Goal: Complete application form: Complete application form

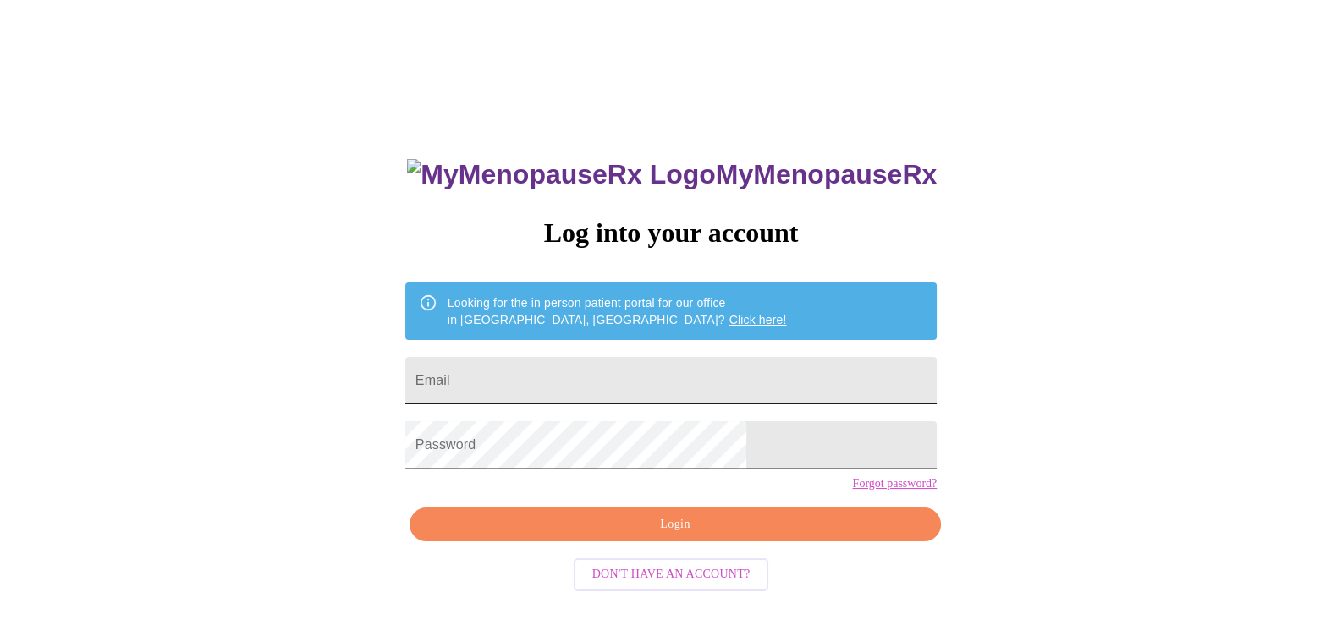
click at [571, 357] on input "Email" at bounding box center [670, 380] width 531 height 47
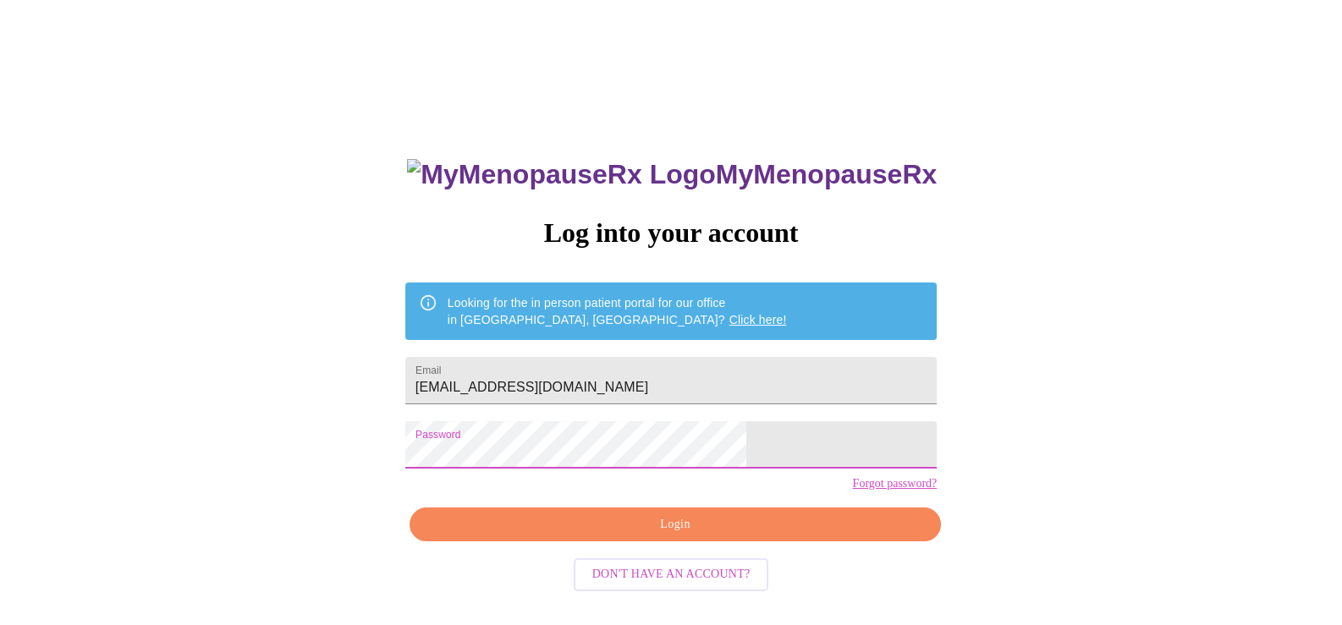
click at [733, 532] on div "MyMenopauseRx Log into your account Looking for the in person patient portal fo…" at bounding box center [670, 444] width 565 height 625
click at [702, 536] on span "Login" at bounding box center [675, 524] width 492 height 21
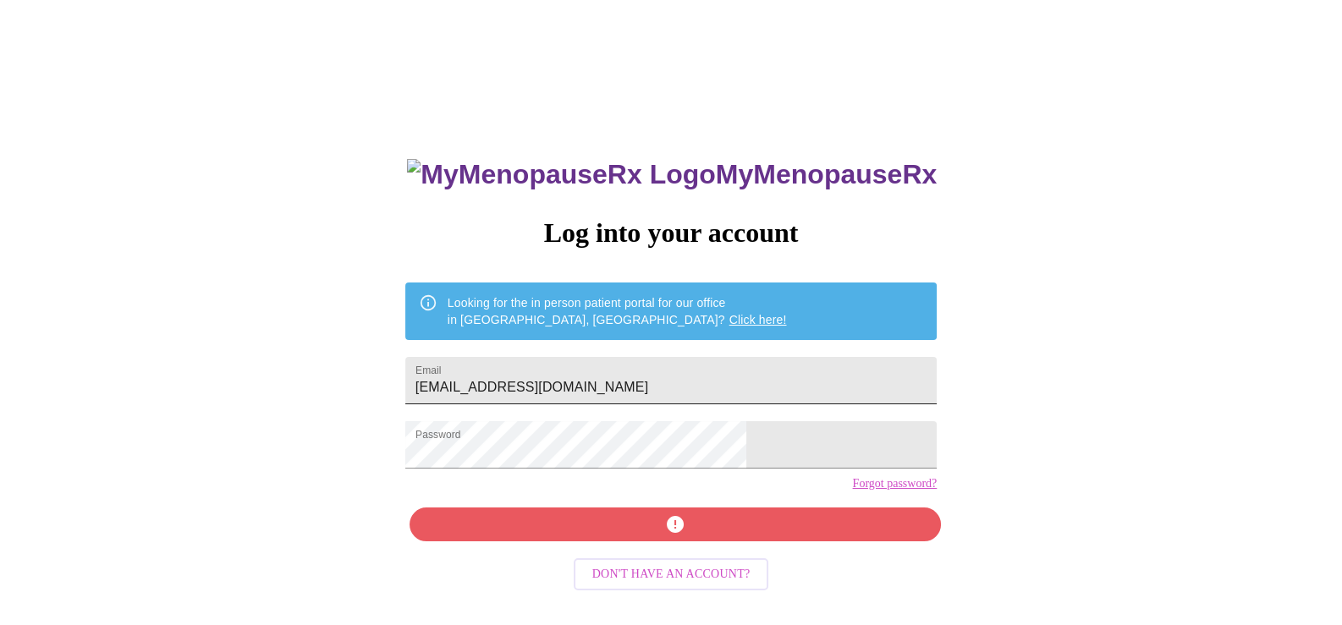
click at [535, 377] on input "[EMAIL_ADDRESS][DOMAIN_NAME]" at bounding box center [670, 380] width 531 height 47
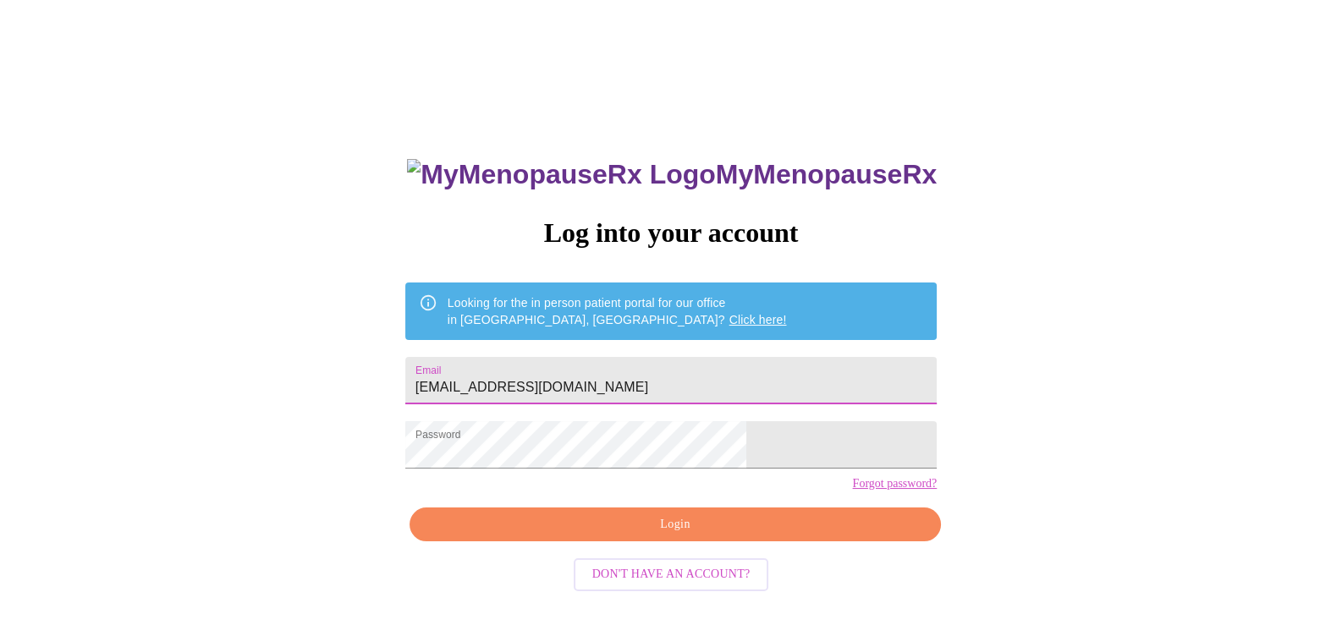
type input "[EMAIL_ADDRESS][DOMAIN_NAME]"
click at [649, 536] on span "Login" at bounding box center [675, 524] width 492 height 21
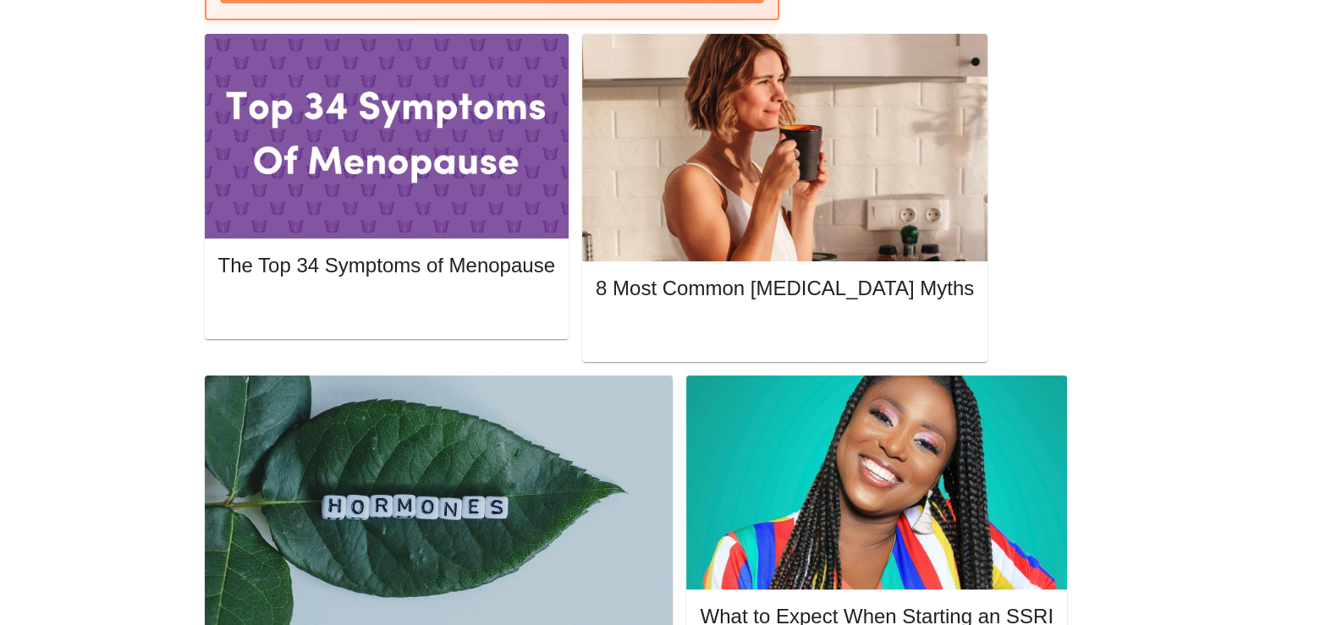
scroll to position [394, 0]
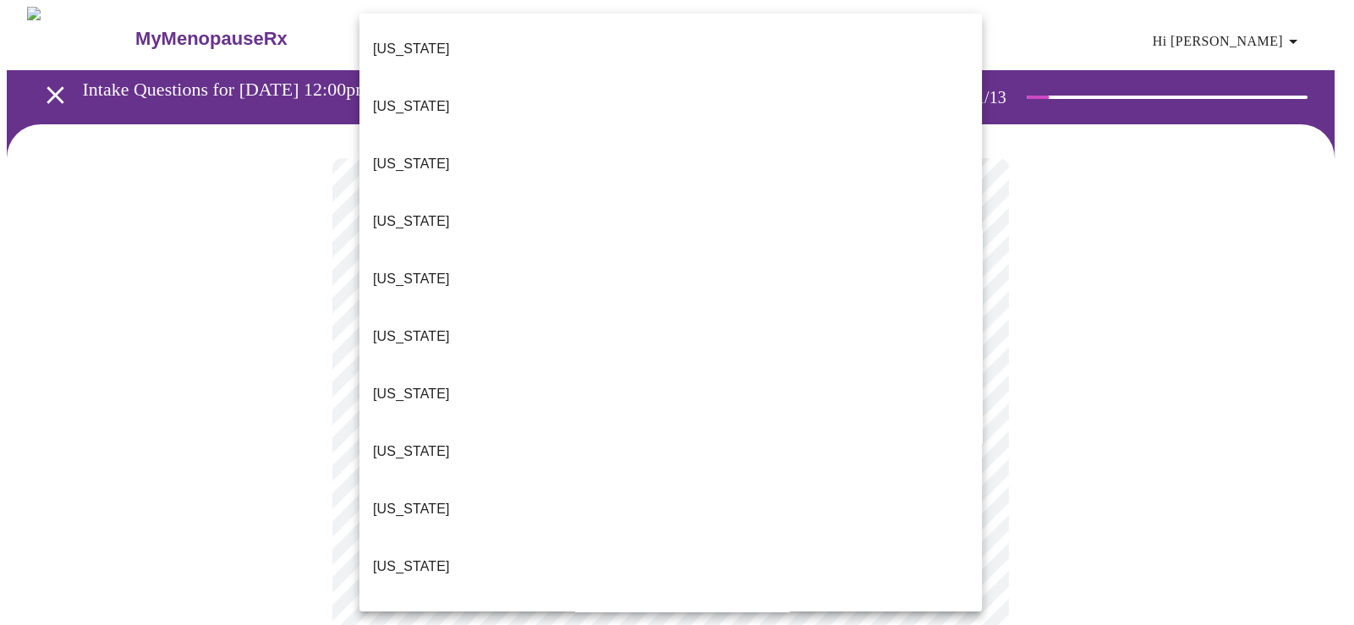
click at [486, 612] on div at bounding box center [677, 312] width 1354 height 625
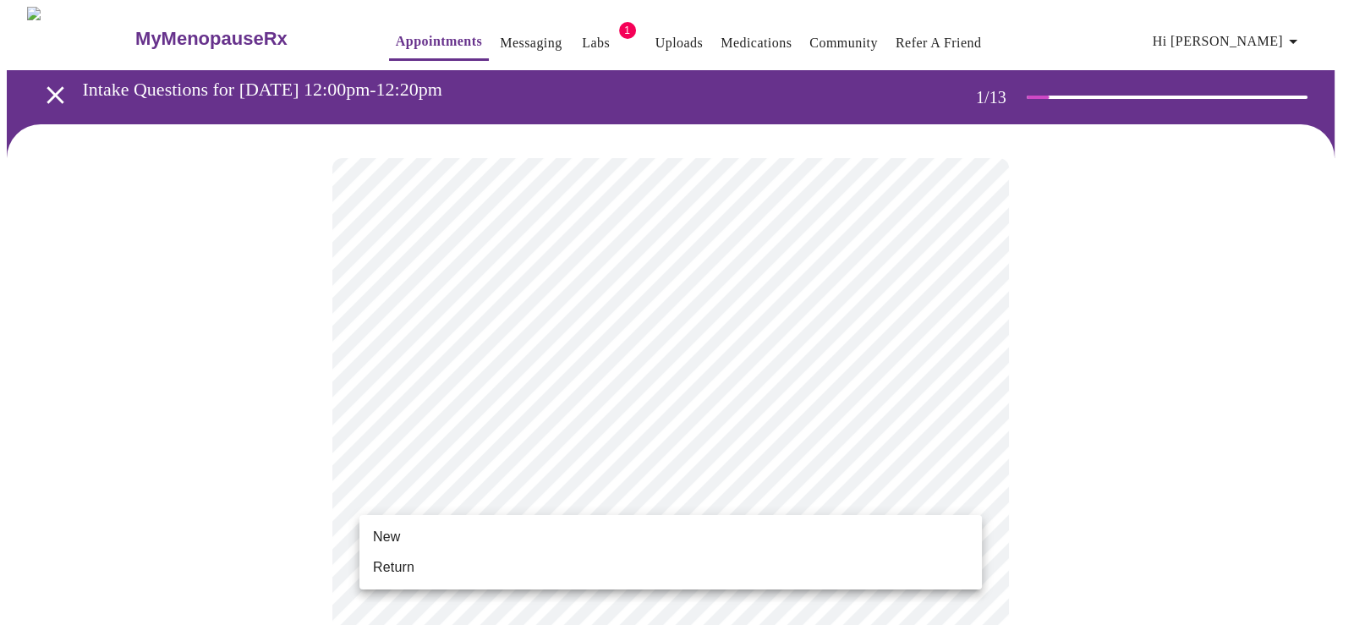
click at [407, 567] on span "Return" at bounding box center [393, 568] width 41 height 20
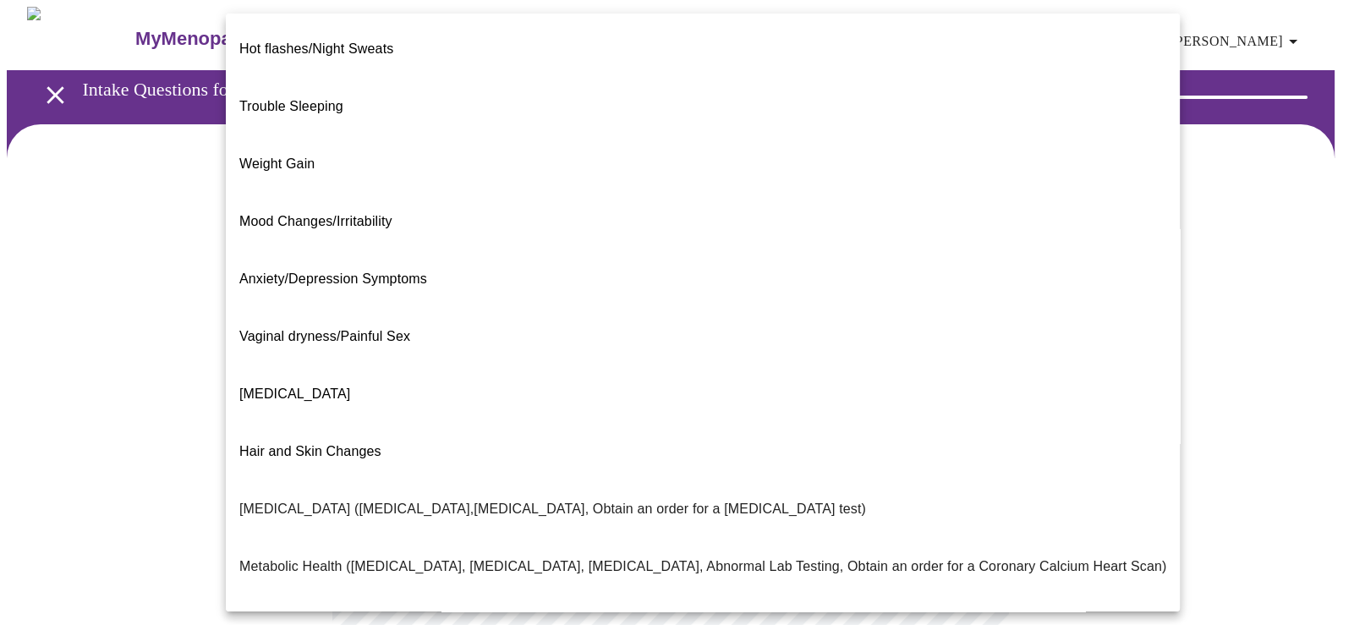
click at [878, 345] on body "MyMenopauseRx Appointments Messaging Labs 1 Uploads Medications Community Refer…" at bounding box center [677, 515] width 1341 height 1016
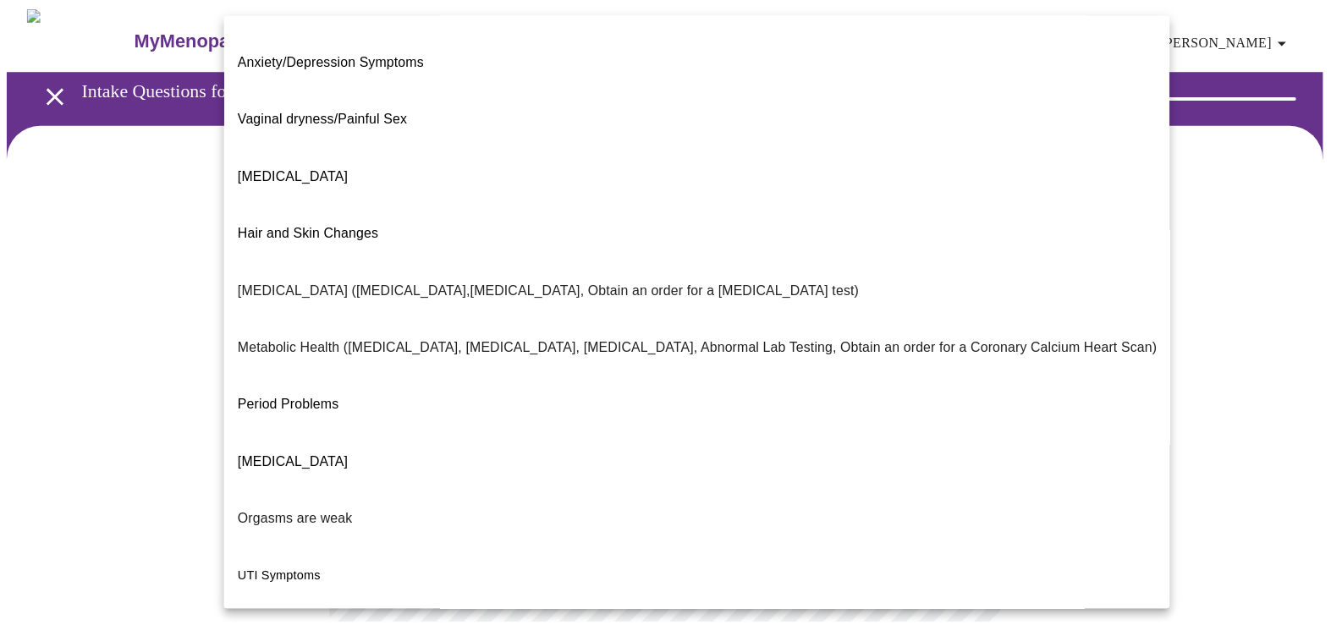
scroll to position [250, 0]
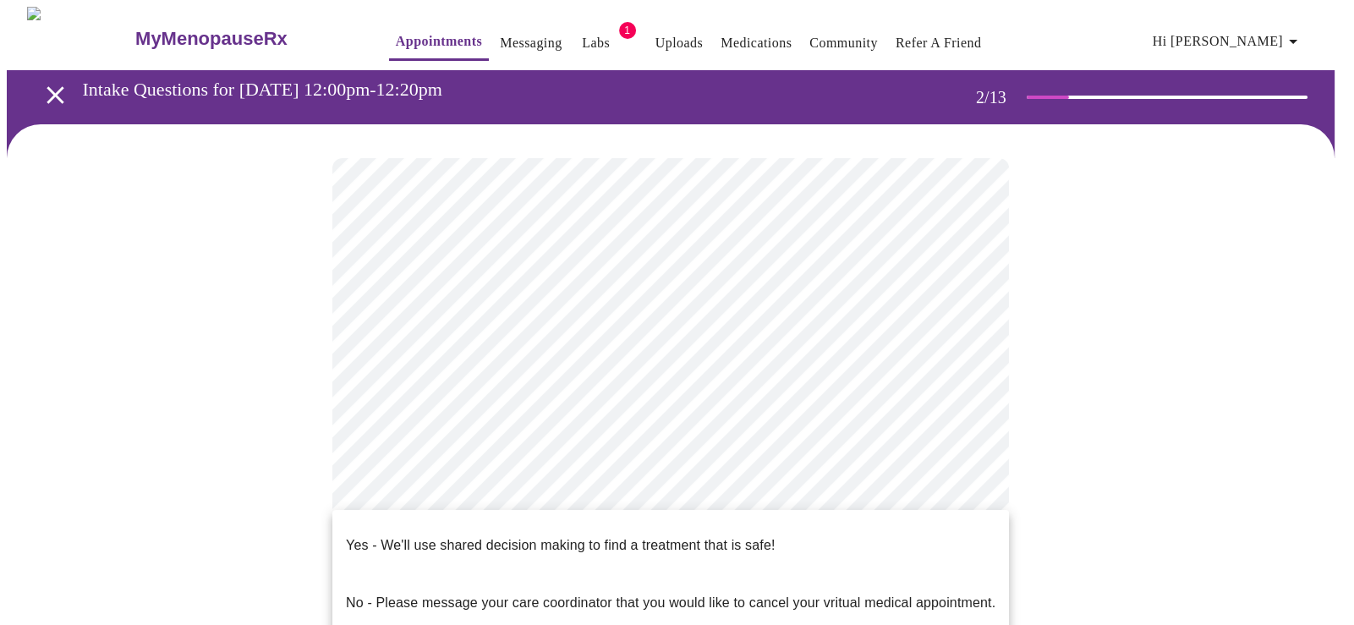
click at [799, 525] on body "MyMenopauseRx Appointments Messaging Labs 1 Uploads Medications Community Refer…" at bounding box center [677, 510] width 1341 height 1006
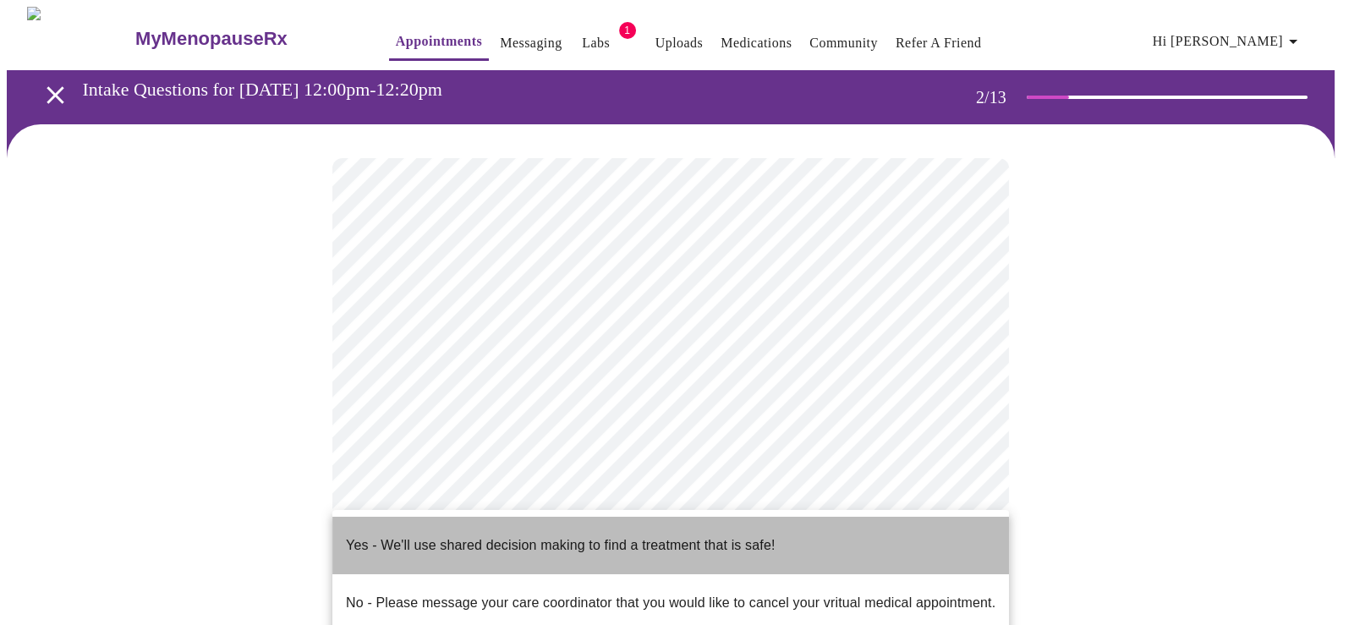
click at [589, 536] on p "Yes - We'll use shared decision making to find a treatment that is safe!" at bounding box center [560, 546] width 429 height 20
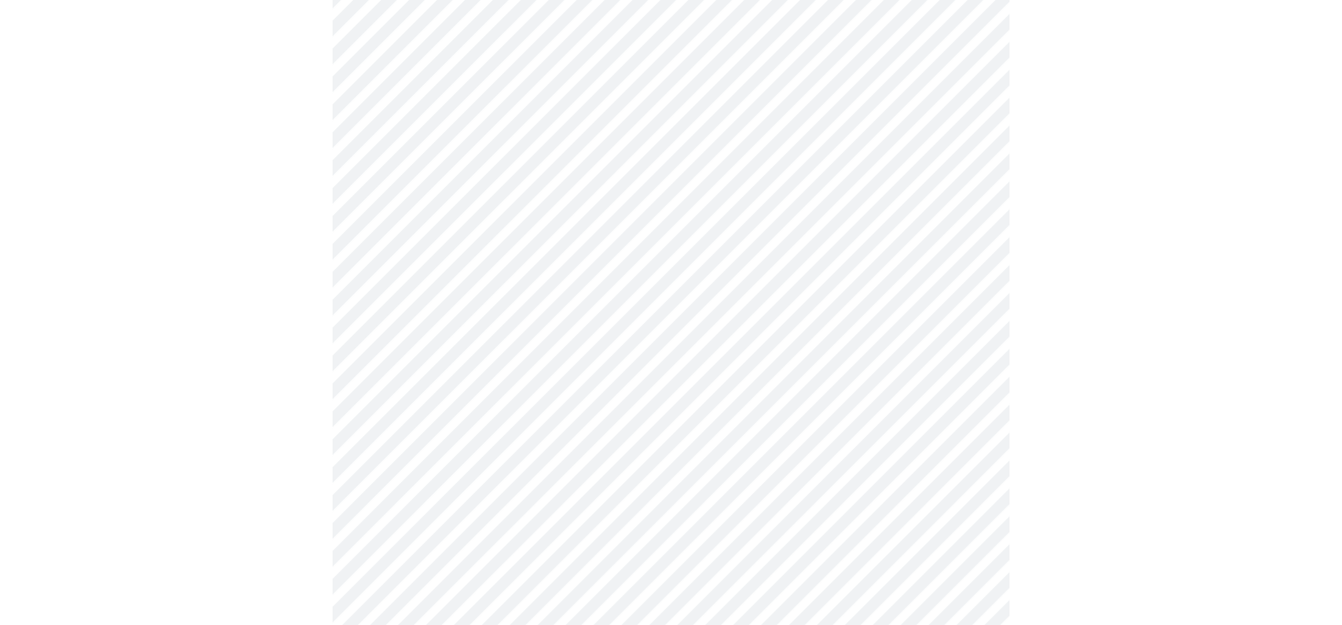
scroll to position [0, 0]
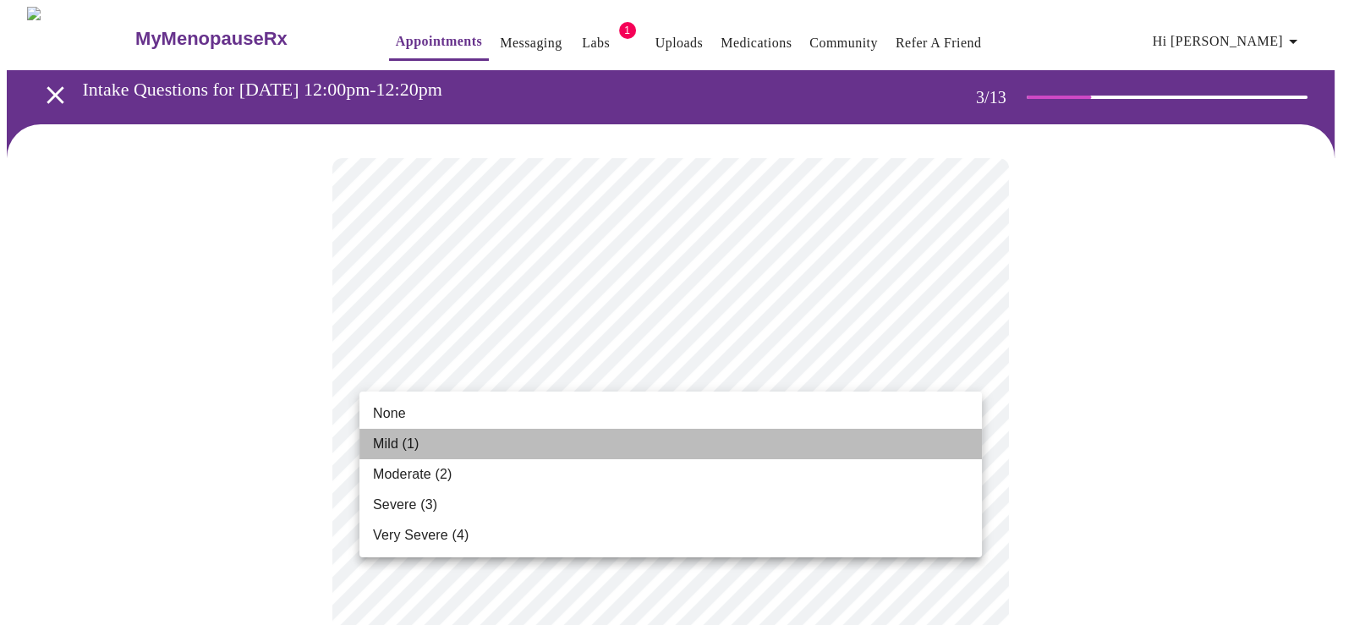
click at [832, 435] on li "Mild (1)" at bounding box center [671, 444] width 623 height 30
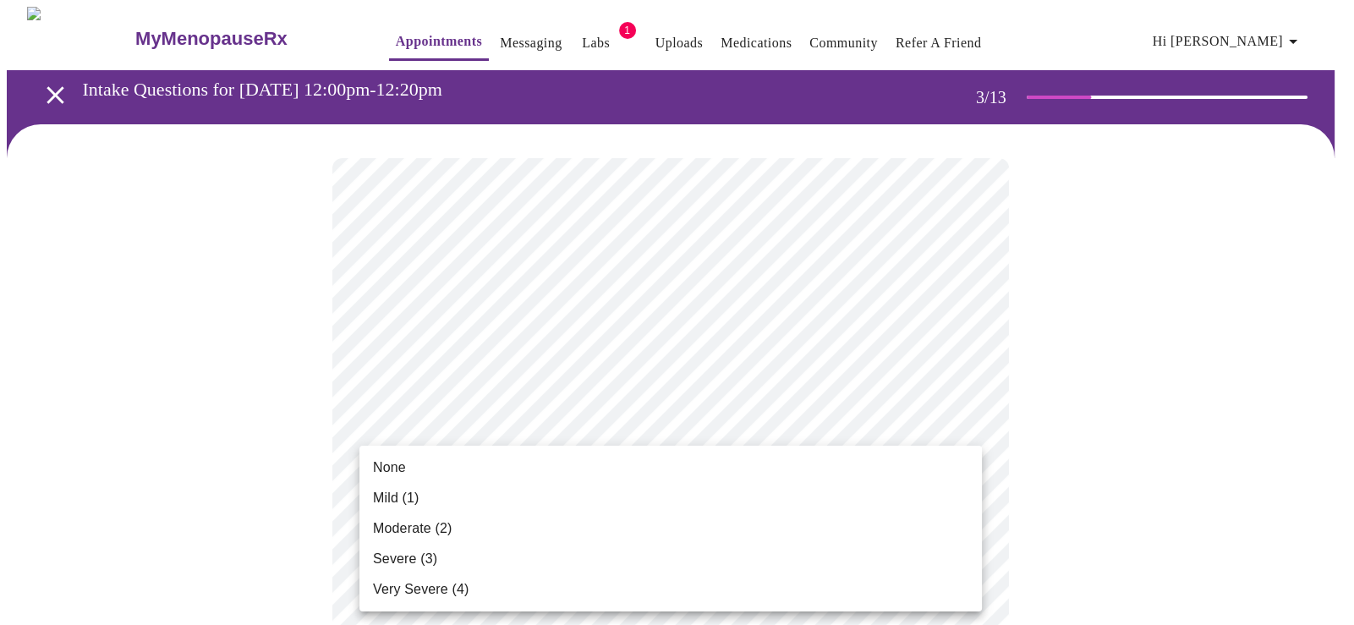
click at [417, 470] on li "None" at bounding box center [671, 468] width 623 height 30
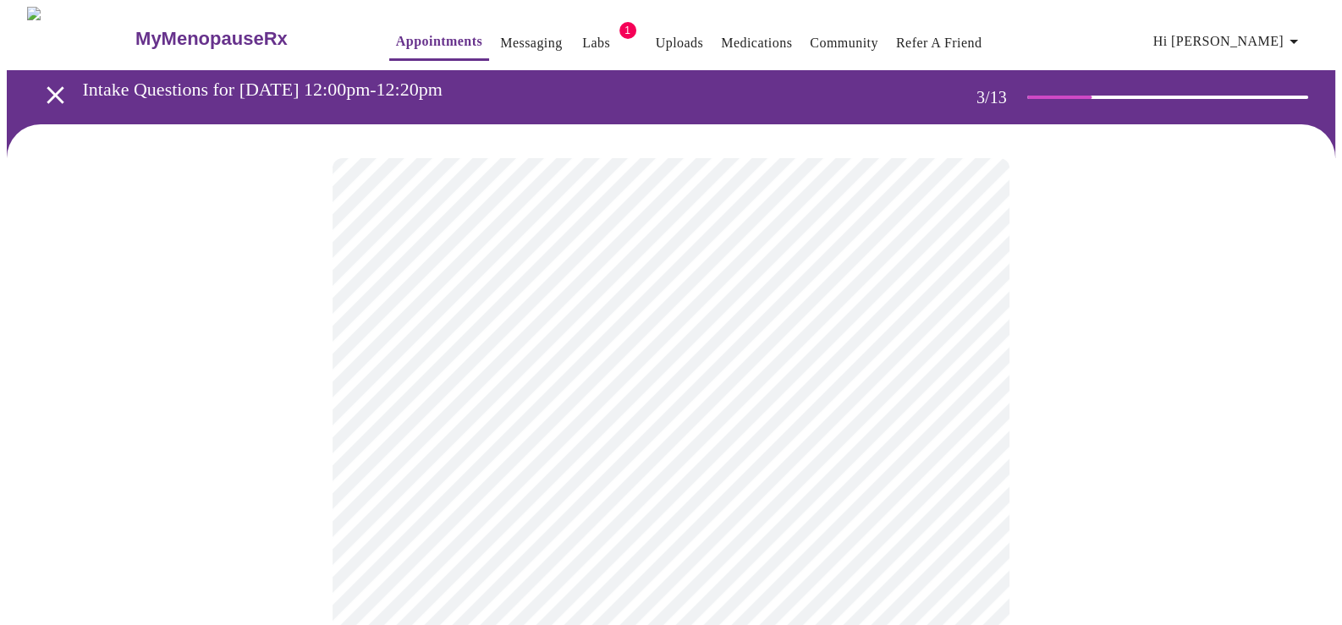
scroll to position [394, 0]
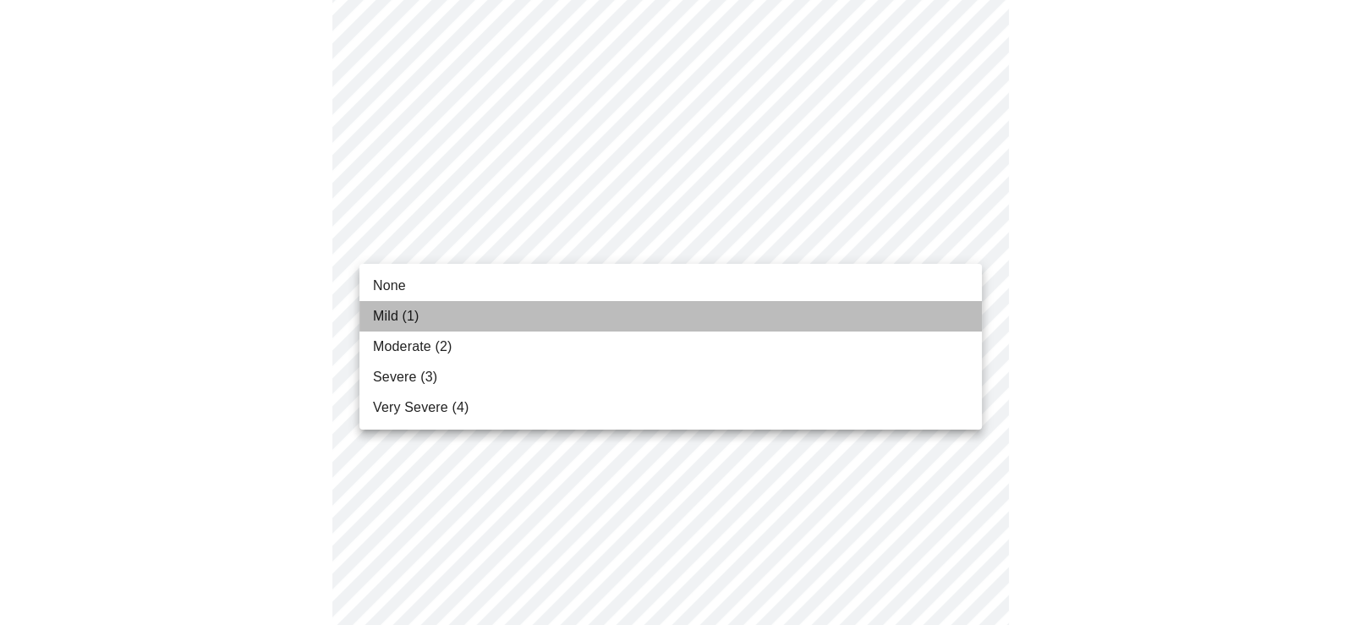
click at [442, 315] on li "Mild (1)" at bounding box center [671, 316] width 623 height 30
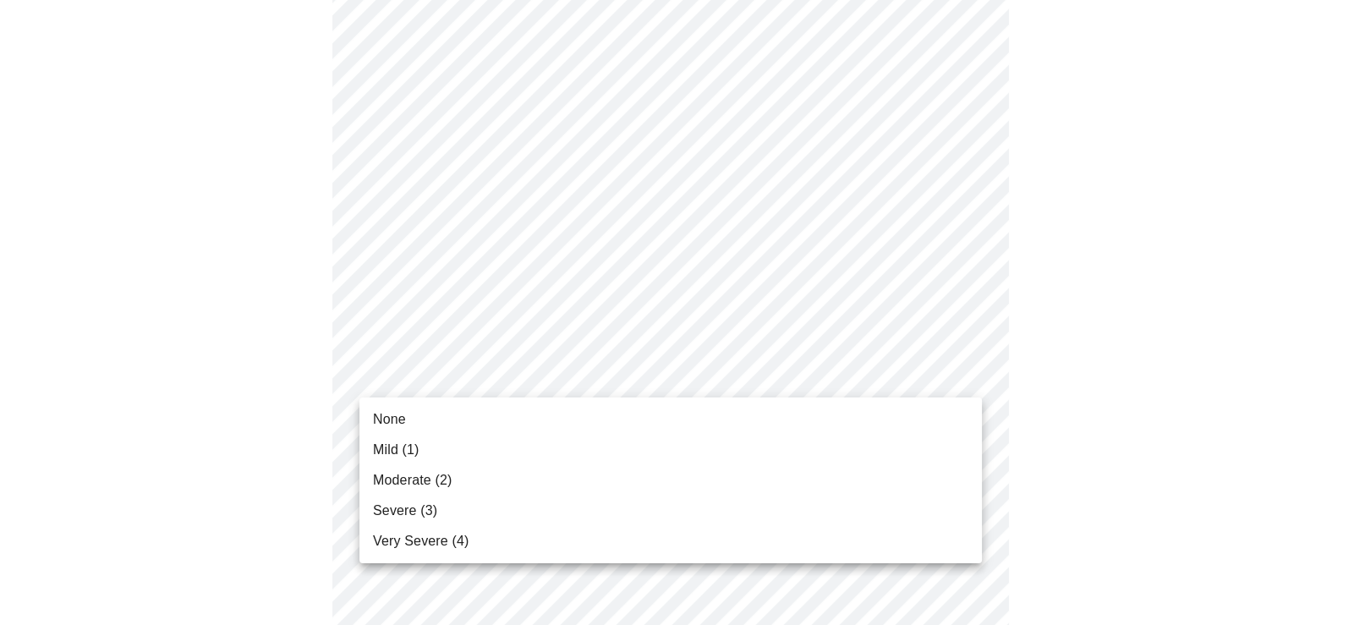
click at [398, 446] on span "Mild (1)" at bounding box center [396, 450] width 47 height 20
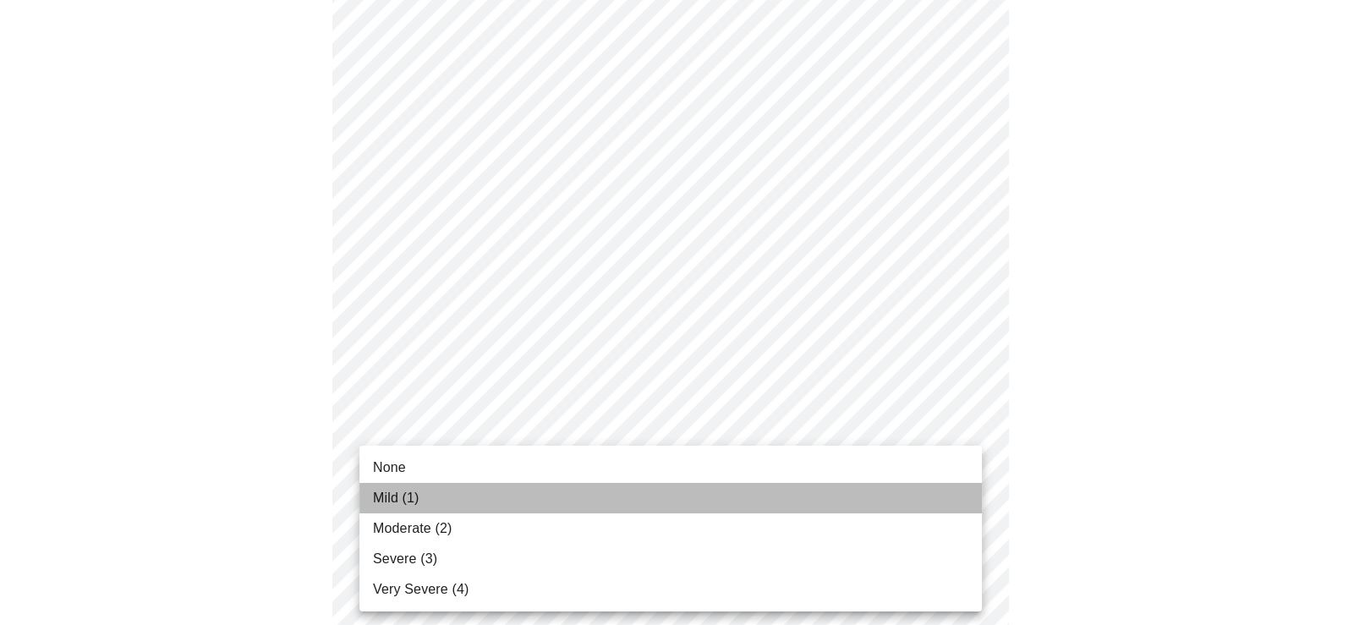
click at [415, 494] on span "Mild (1)" at bounding box center [396, 498] width 47 height 20
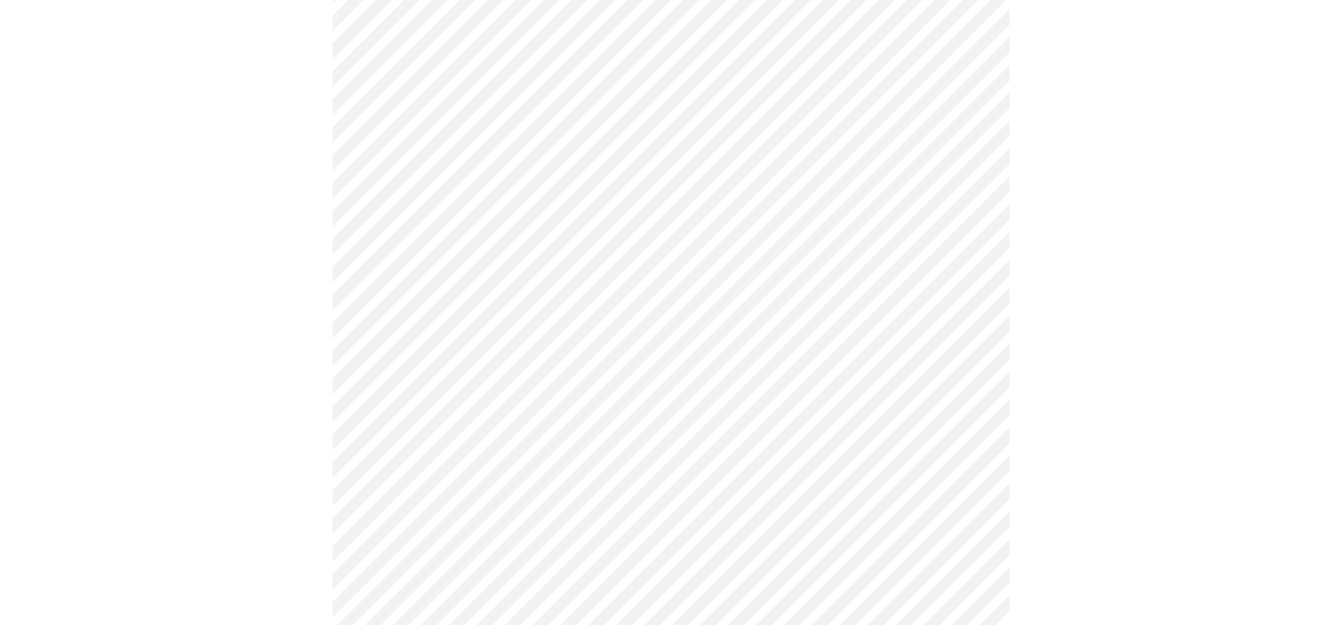
scroll to position [789, 0]
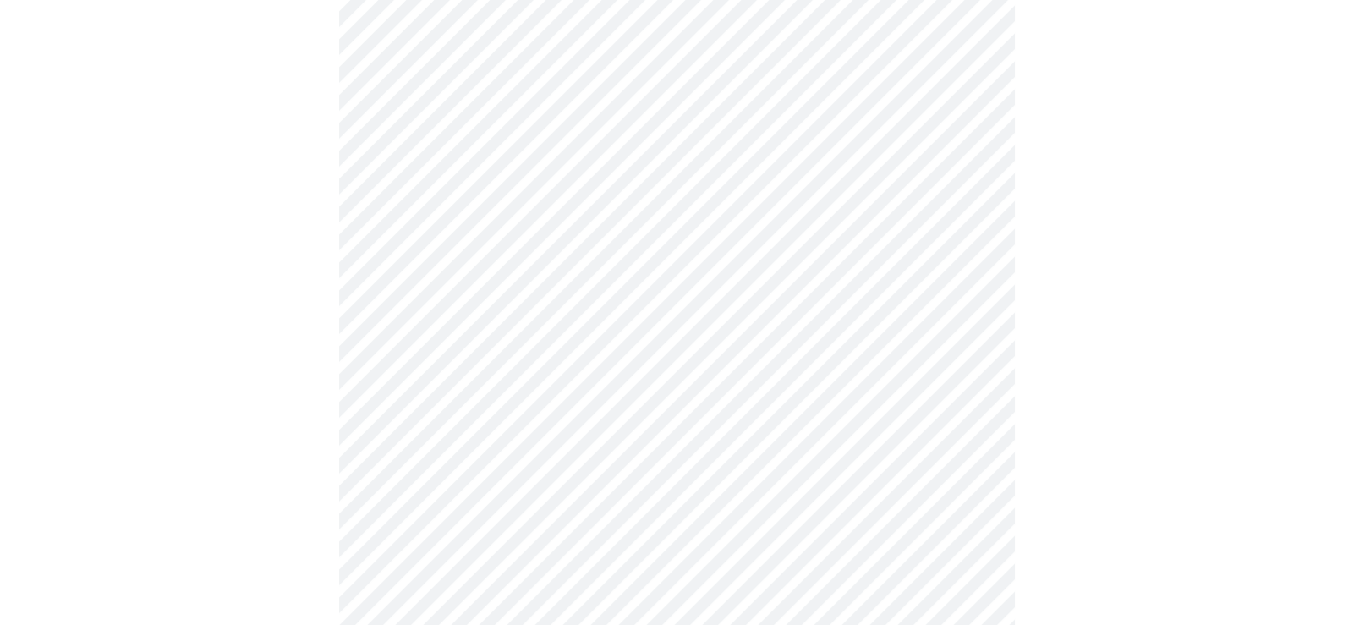
click at [476, 193] on body "MyMenopauseRx Appointments Messaging Labs 1 Uploads Medications Community Refer…" at bounding box center [677, 282] width 1341 height 2131
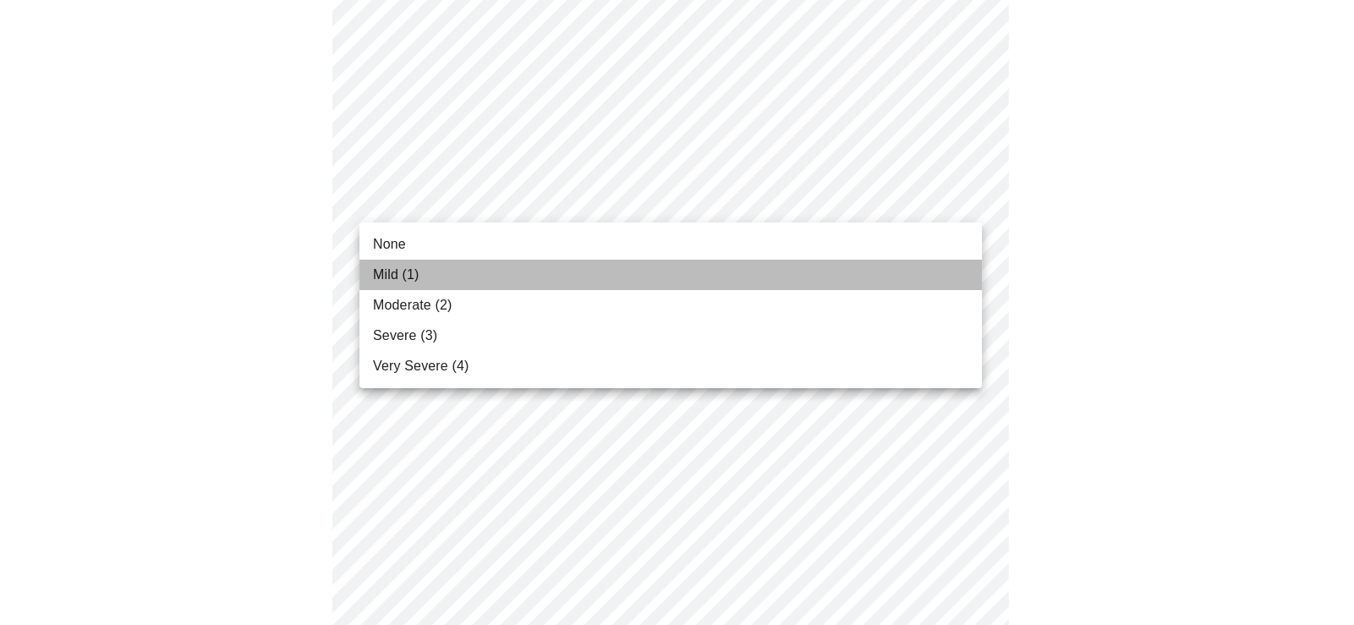
click at [448, 274] on li "Mild (1)" at bounding box center [671, 275] width 623 height 30
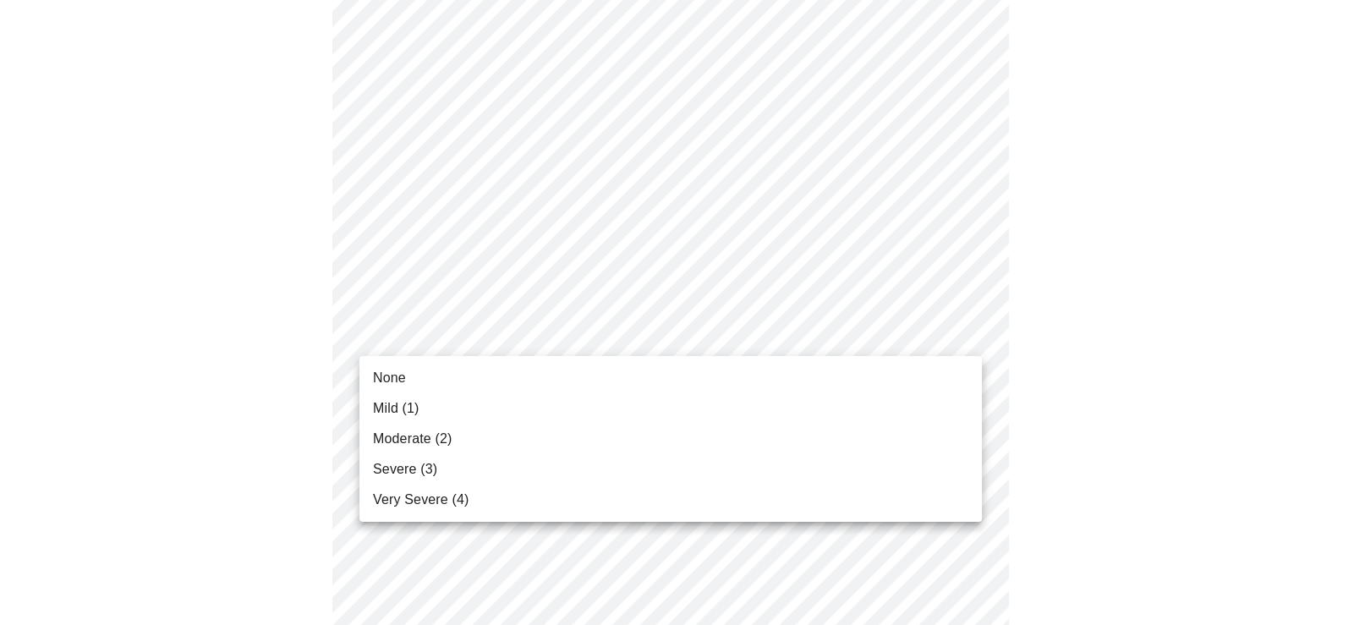
click at [448, 347] on body "MyMenopauseRx Appointments Messaging Labs 1 Uploads Medications Community Refer…" at bounding box center [677, 270] width 1341 height 2107
click at [440, 410] on li "Mild (1)" at bounding box center [671, 408] width 623 height 30
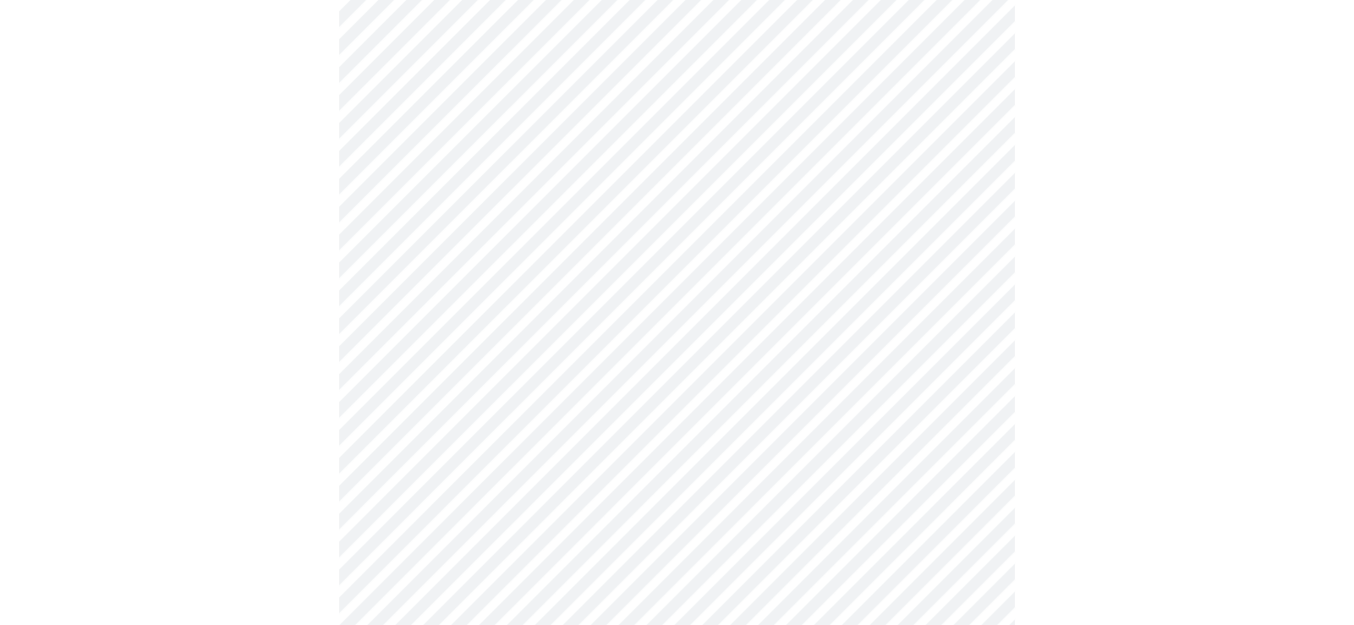
click at [440, 481] on body "MyMenopauseRx Appointments Messaging Labs 1 Uploads Medications Community Refer…" at bounding box center [677, 259] width 1341 height 2084
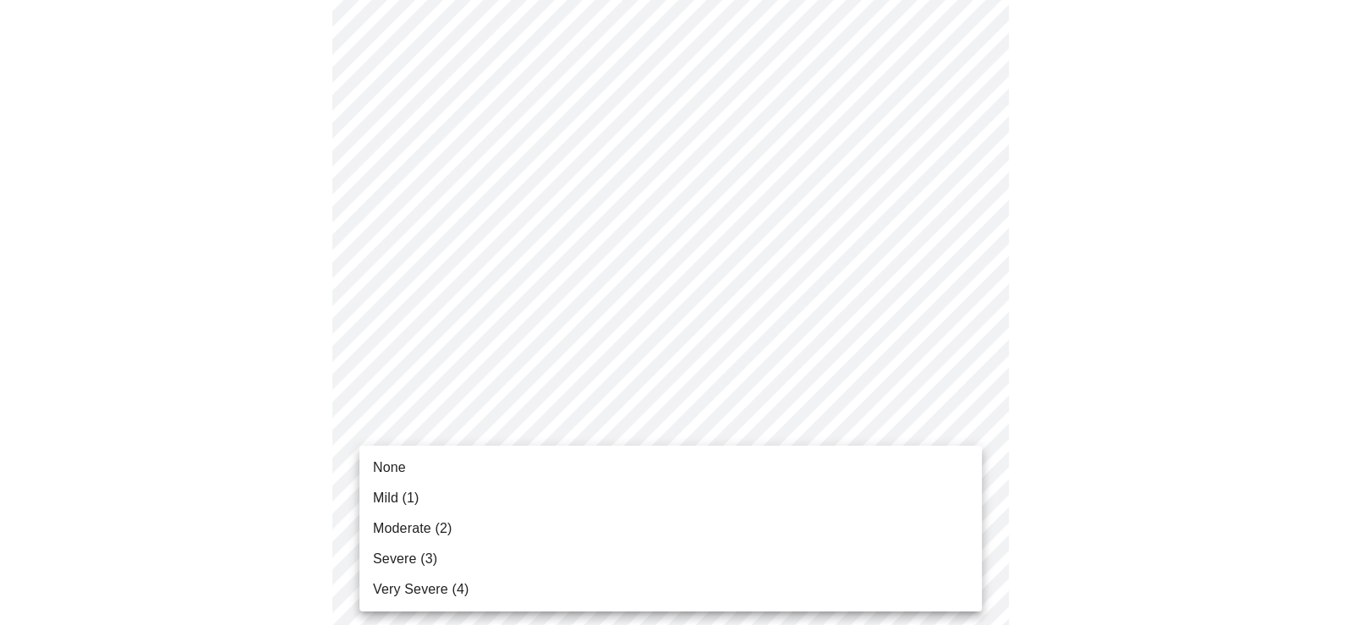
click at [441, 536] on span "Moderate (2)" at bounding box center [412, 529] width 79 height 20
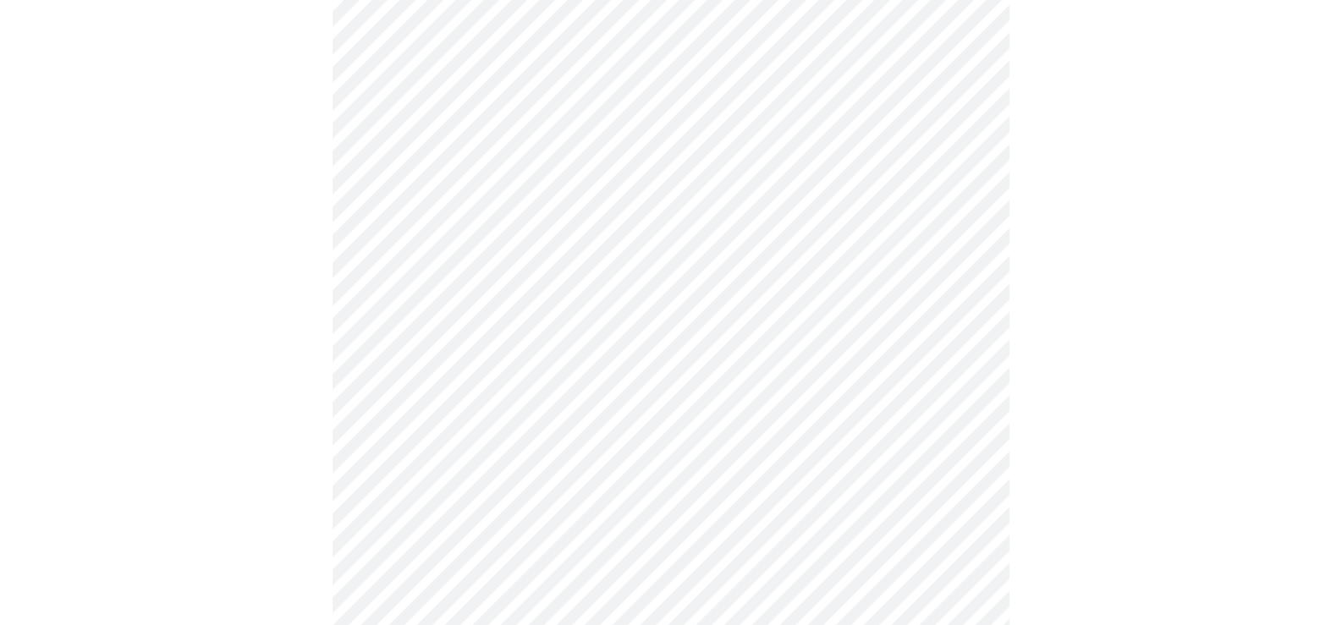
scroll to position [1184, 0]
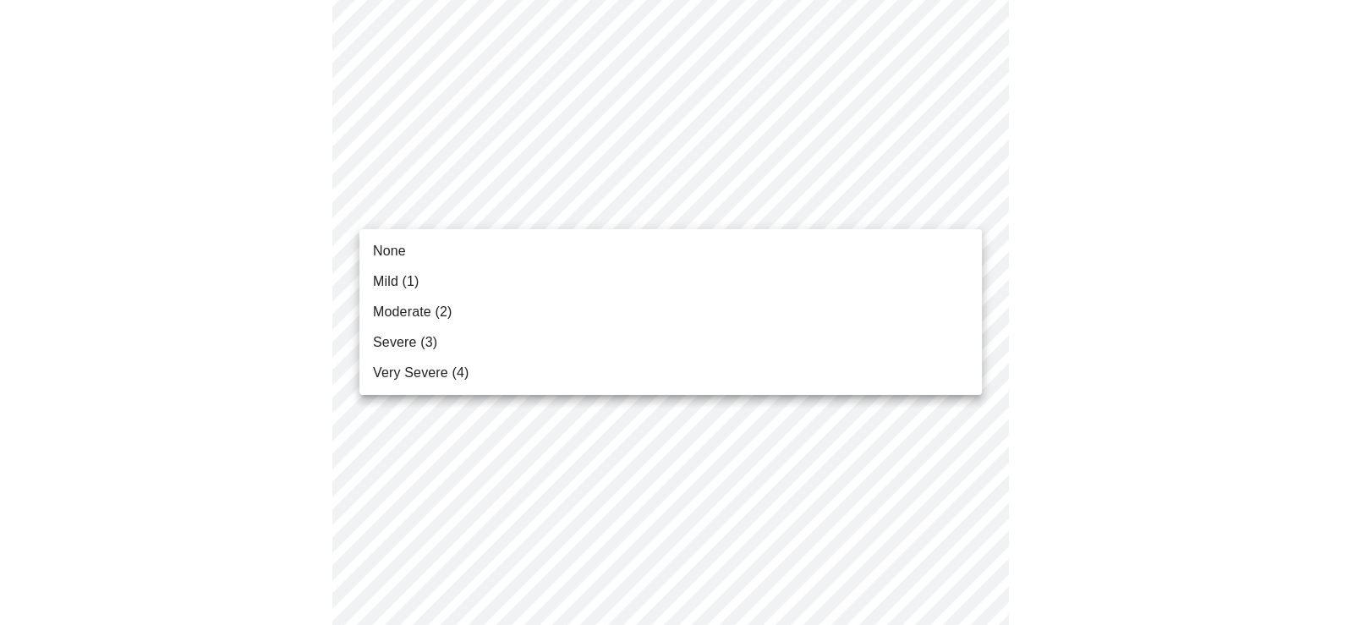
click at [410, 287] on span "Mild (1)" at bounding box center [396, 282] width 47 height 20
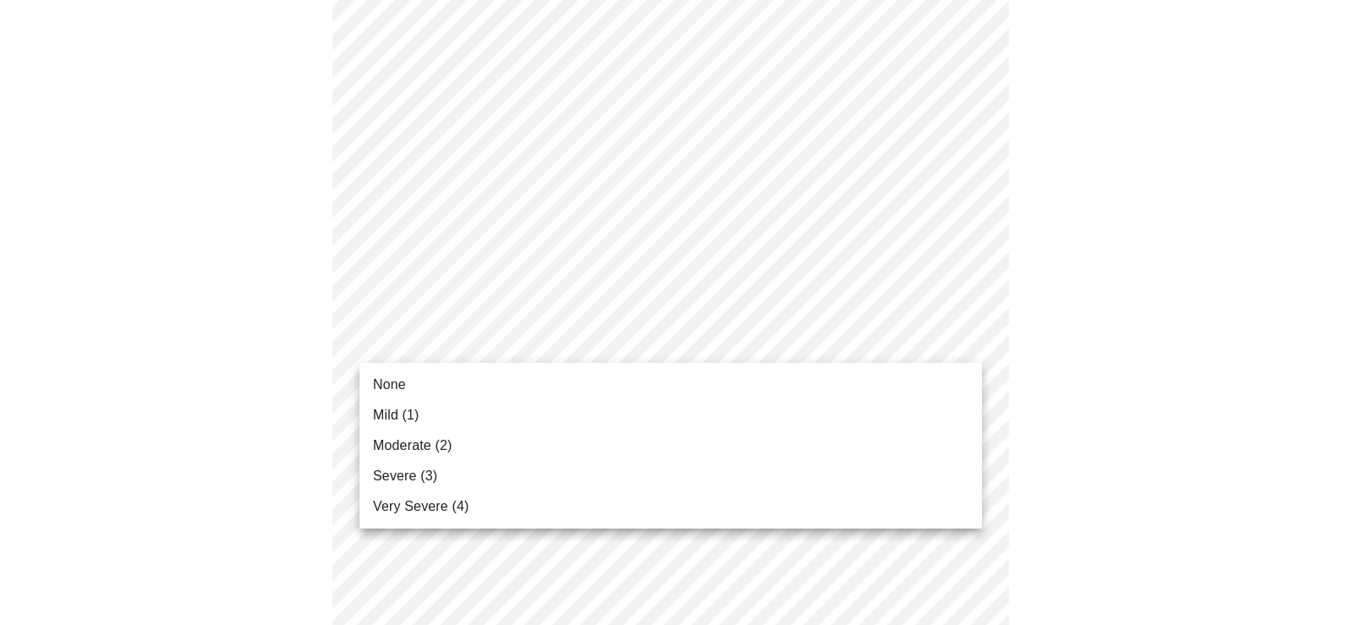
click at [437, 447] on span "Moderate (2)" at bounding box center [412, 446] width 79 height 20
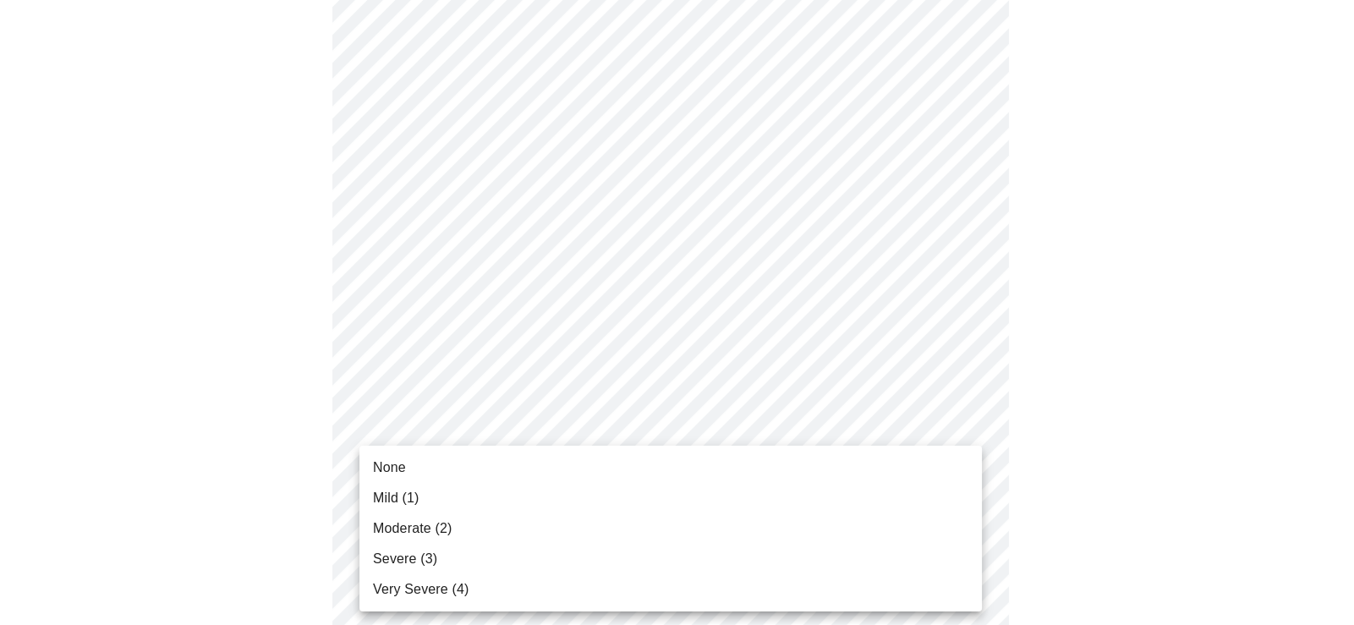
click at [437, 526] on span "Moderate (2)" at bounding box center [412, 529] width 79 height 20
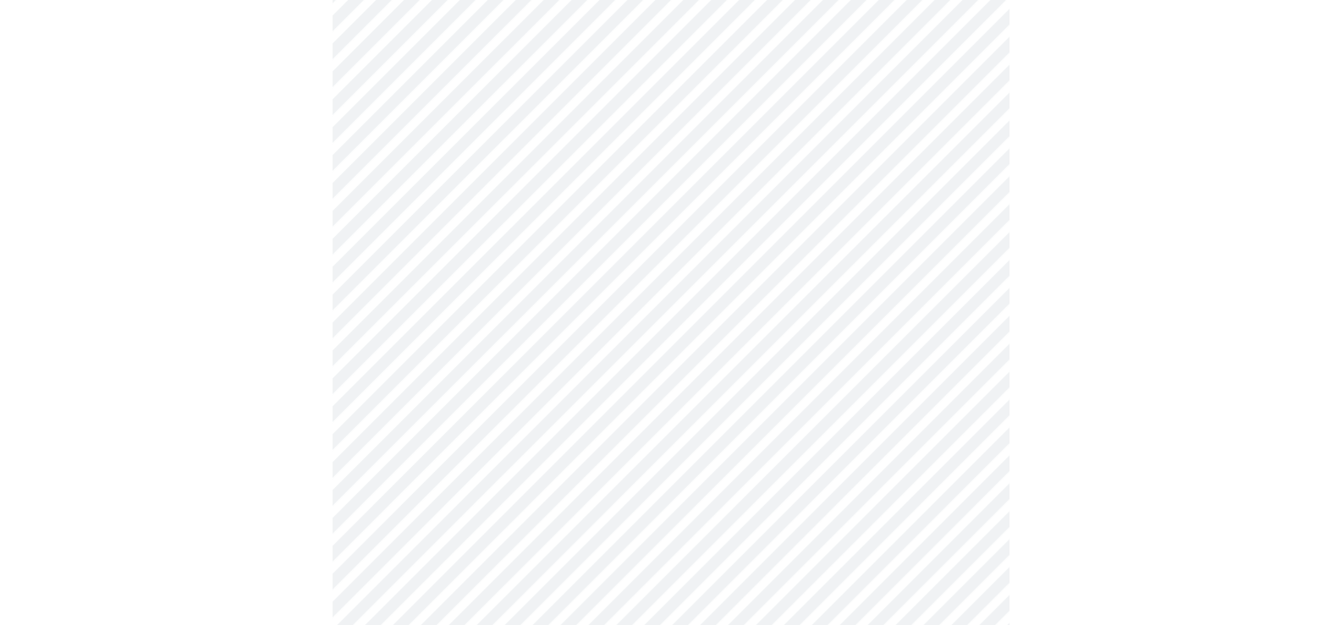
scroll to position [789, 0]
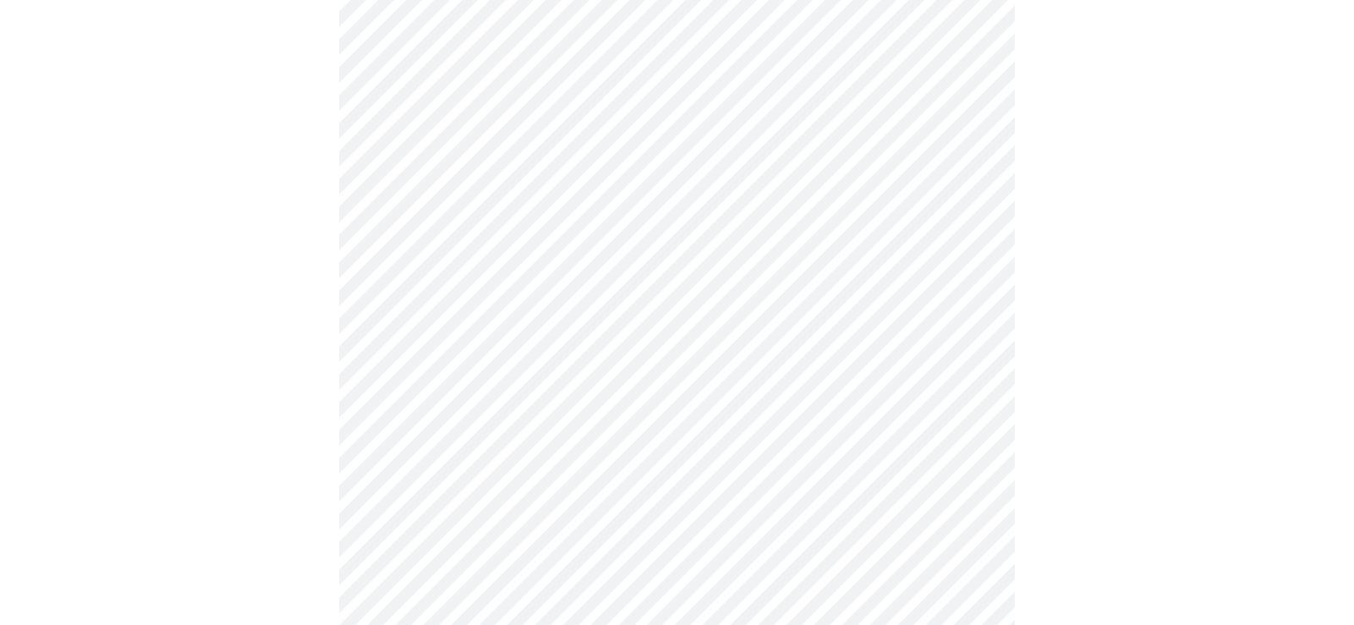
click at [639, 245] on body "MyMenopauseRx Appointments Messaging Labs 1 Uploads Medications Community Refer…" at bounding box center [677, 51] width 1341 height 1668
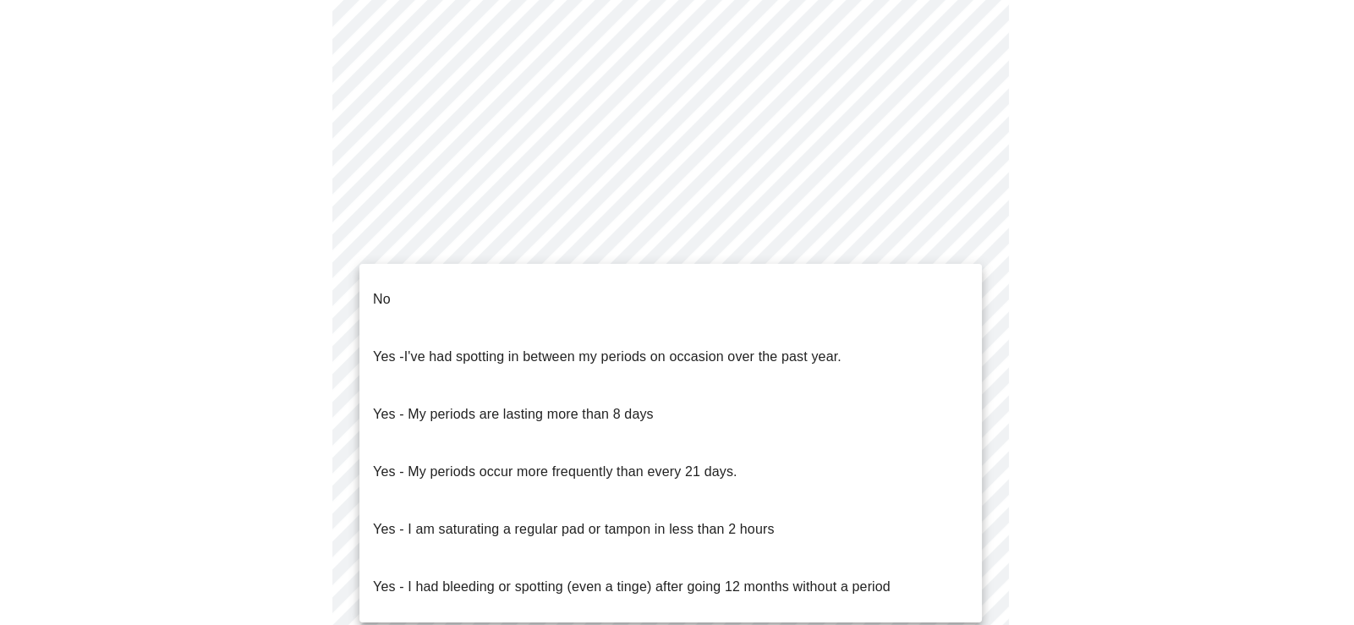
click at [1125, 215] on div at bounding box center [677, 312] width 1354 height 625
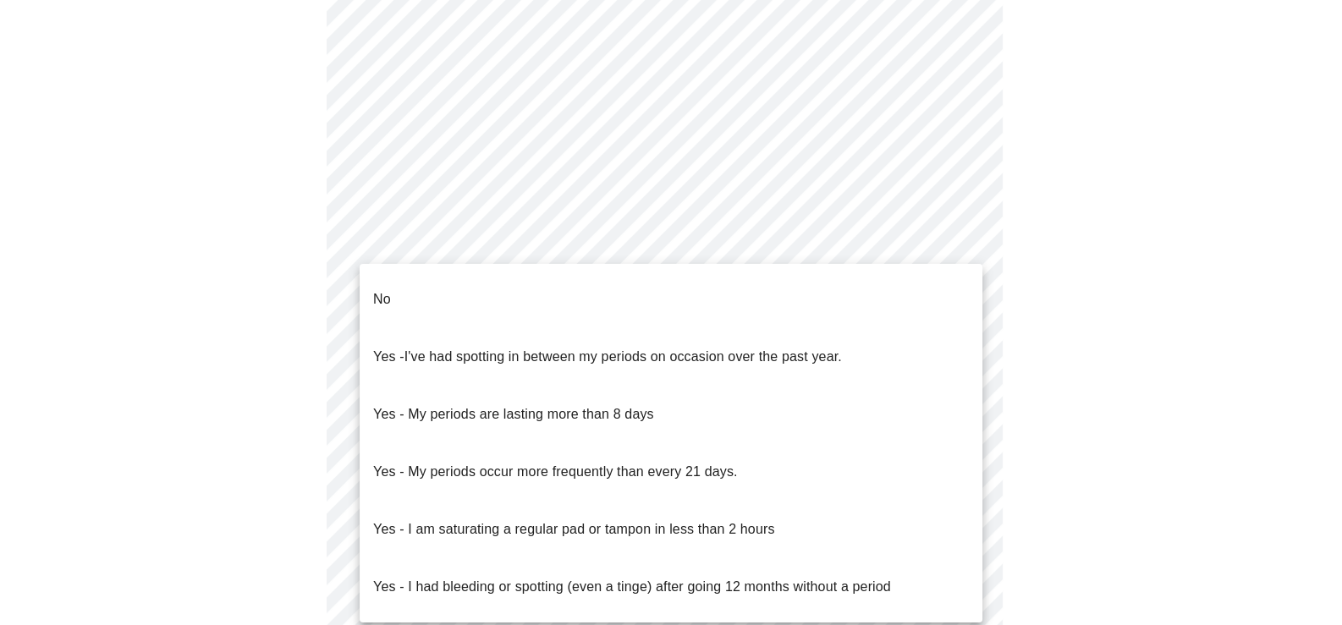
click at [817, 251] on body "MyMenopauseRx Appointments Messaging Labs 1 Uploads Medications Community Refer…" at bounding box center [671, 51] width 1328 height 1668
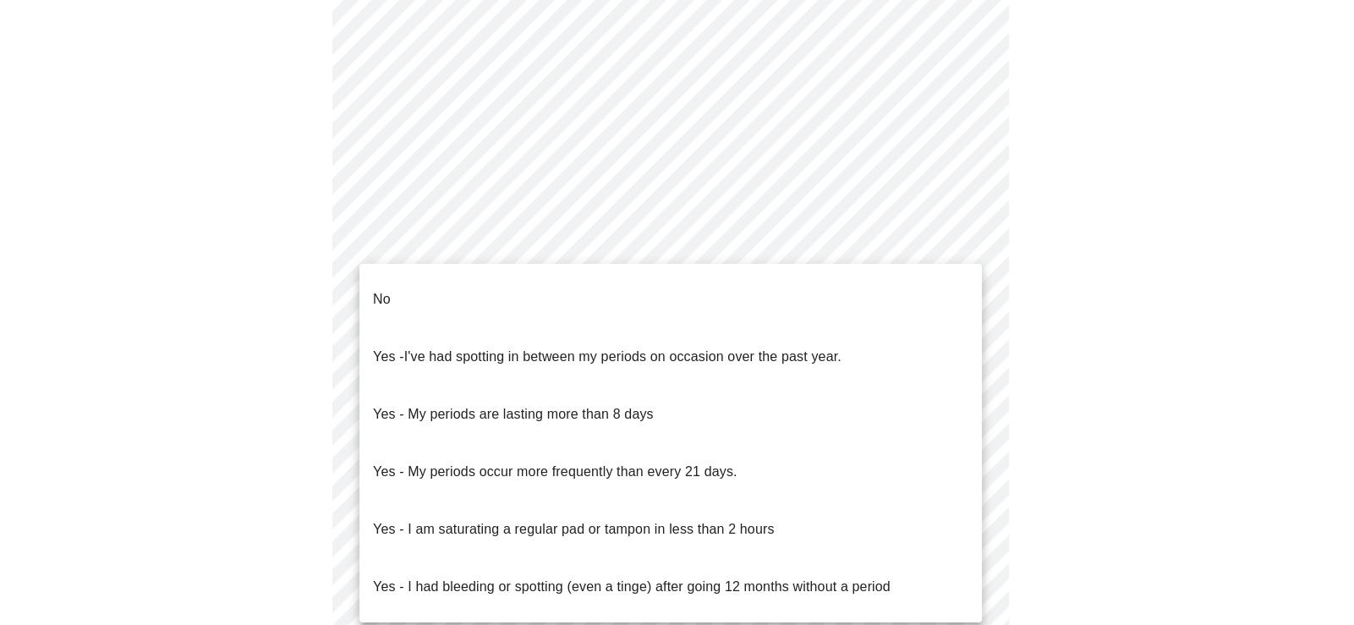
click at [397, 299] on li "No" at bounding box center [671, 300] width 623 height 58
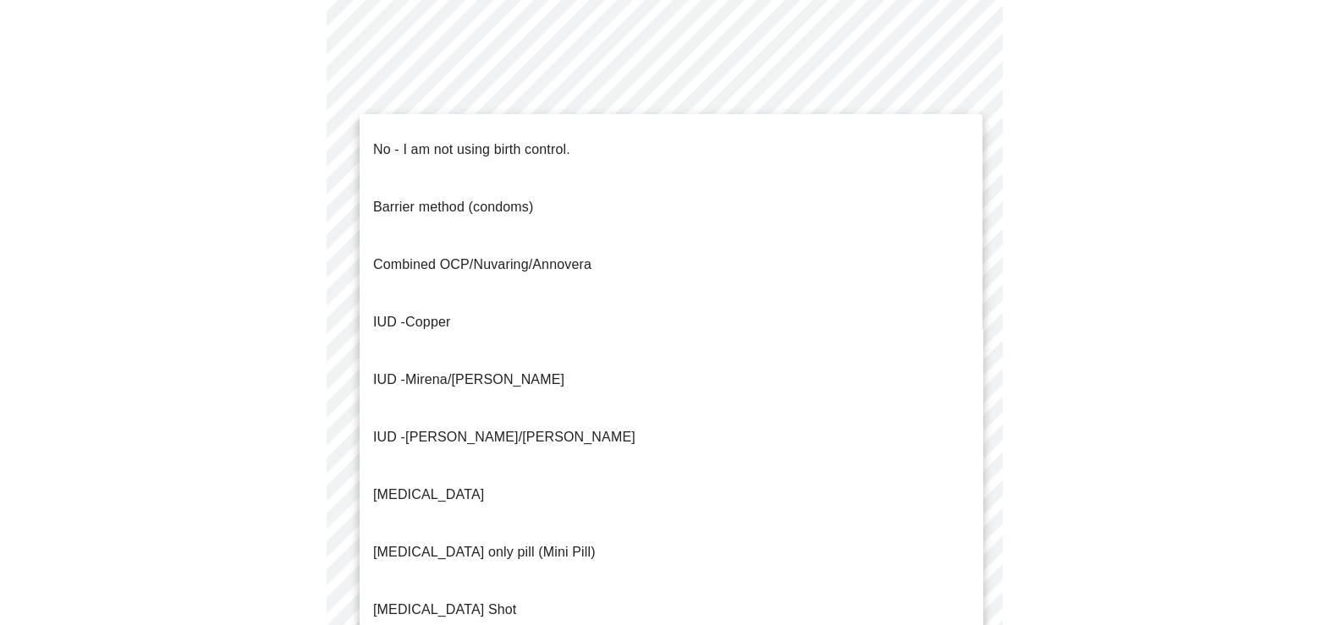
click at [620, 354] on body "MyMenopauseRx Appointments Messaging Labs 1 Uploads Medications Community Refer…" at bounding box center [671, 46] width 1328 height 1658
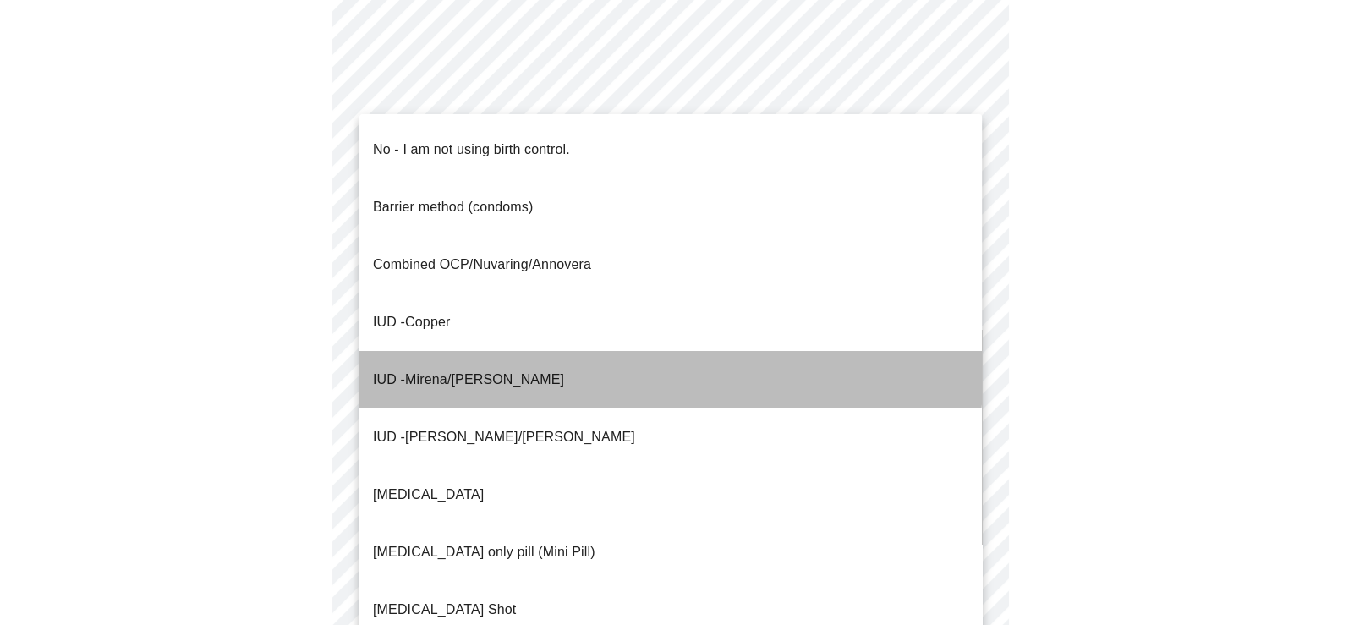
click at [474, 372] on span "Mirena/[PERSON_NAME]" at bounding box center [484, 379] width 159 height 14
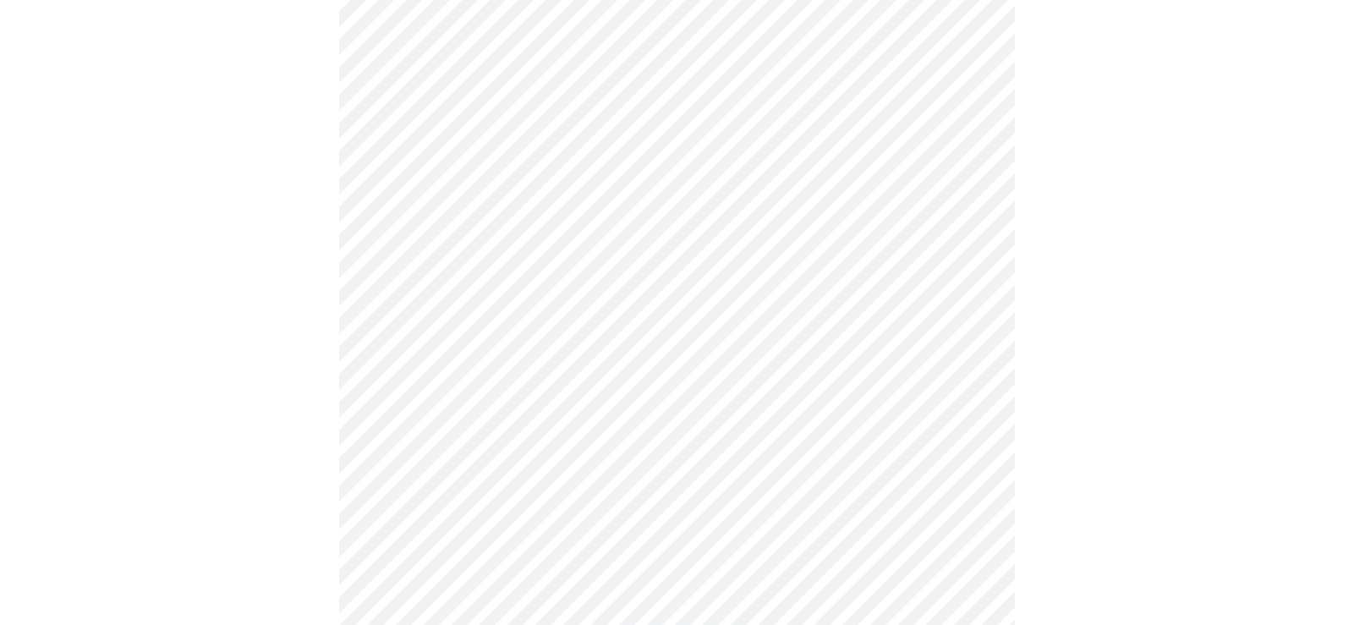
click at [698, 484] on body "MyMenopauseRx Appointments Messaging Labs 1 Uploads Medications Community Refer…" at bounding box center [677, 41] width 1341 height 1648
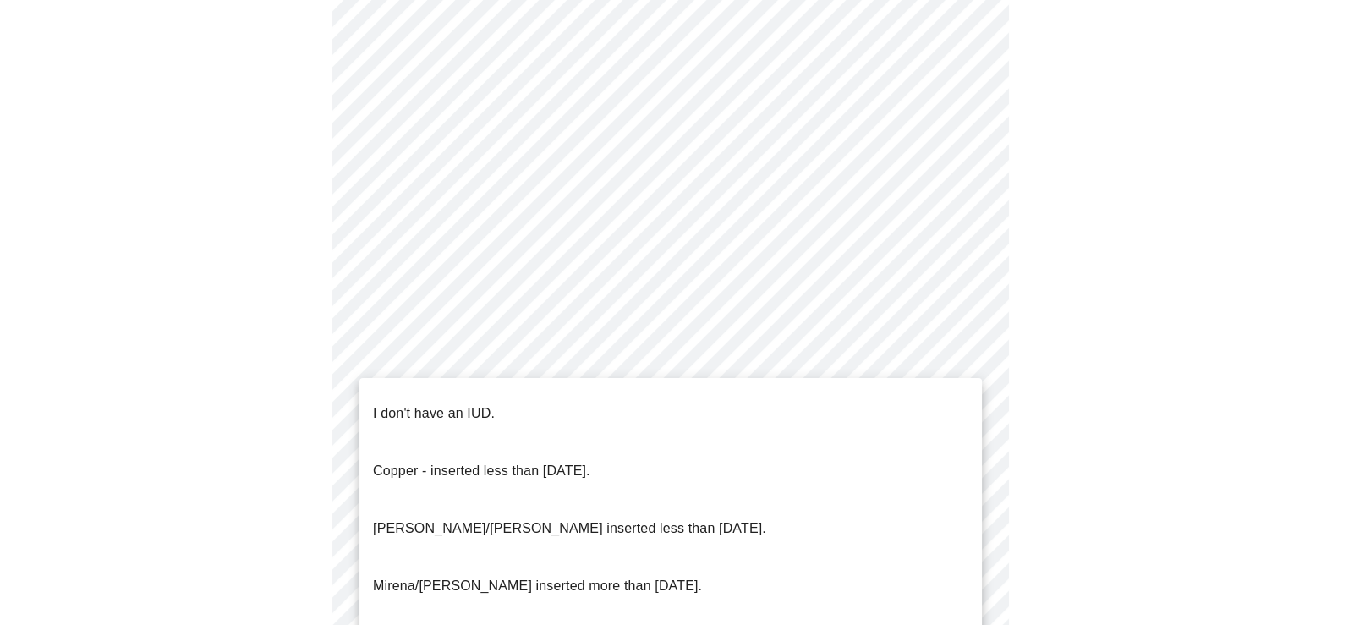
click at [616, 576] on p "Mirena/[PERSON_NAME] inserted more than [DATE]." at bounding box center [537, 586] width 329 height 20
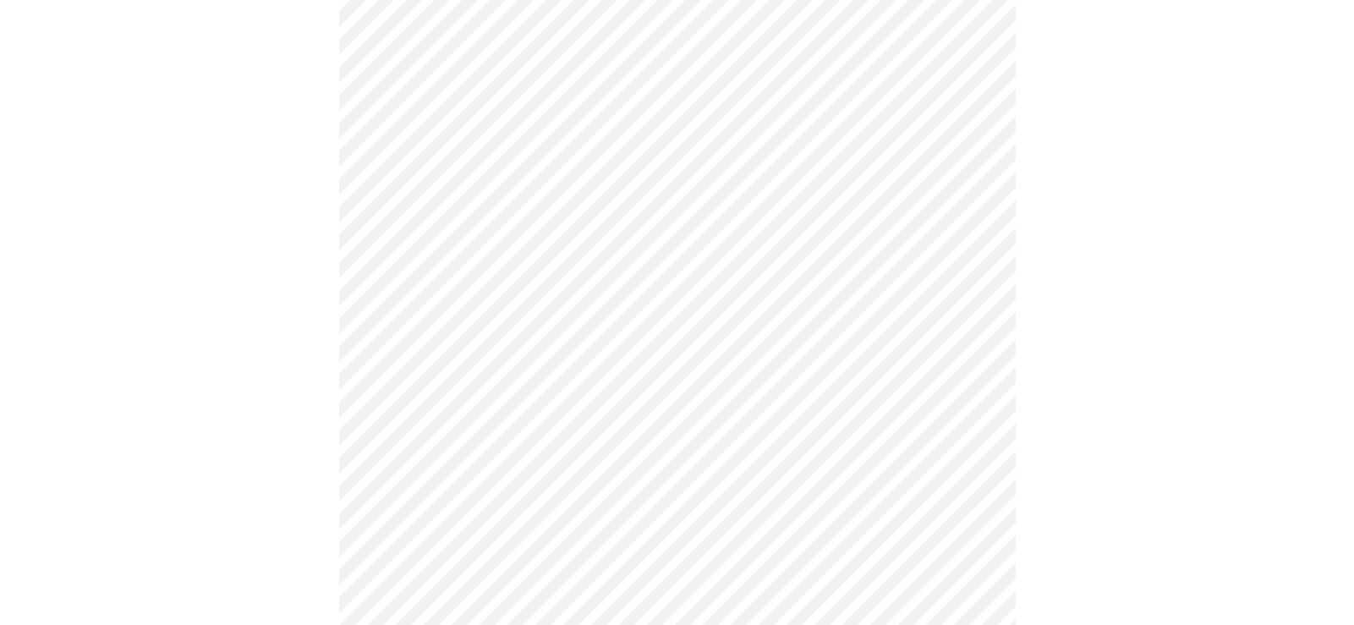
scroll to position [1012, 0]
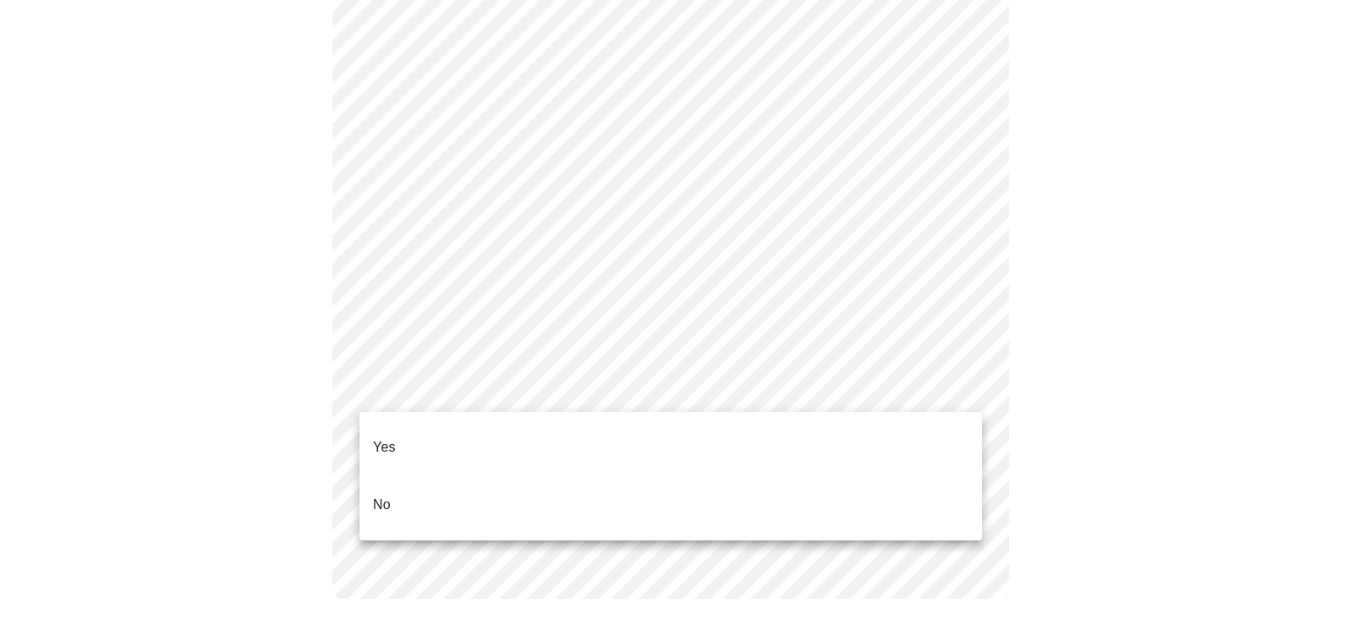
click at [409, 435] on li "Yes" at bounding box center [671, 448] width 623 height 58
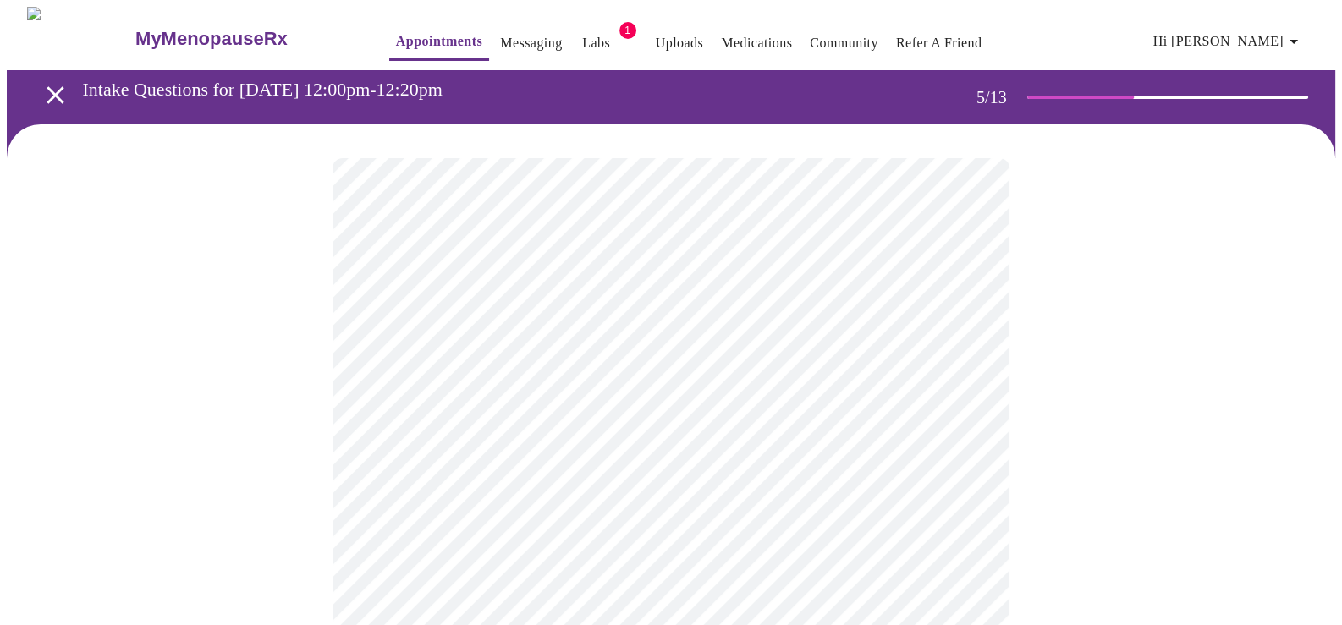
scroll to position [394, 0]
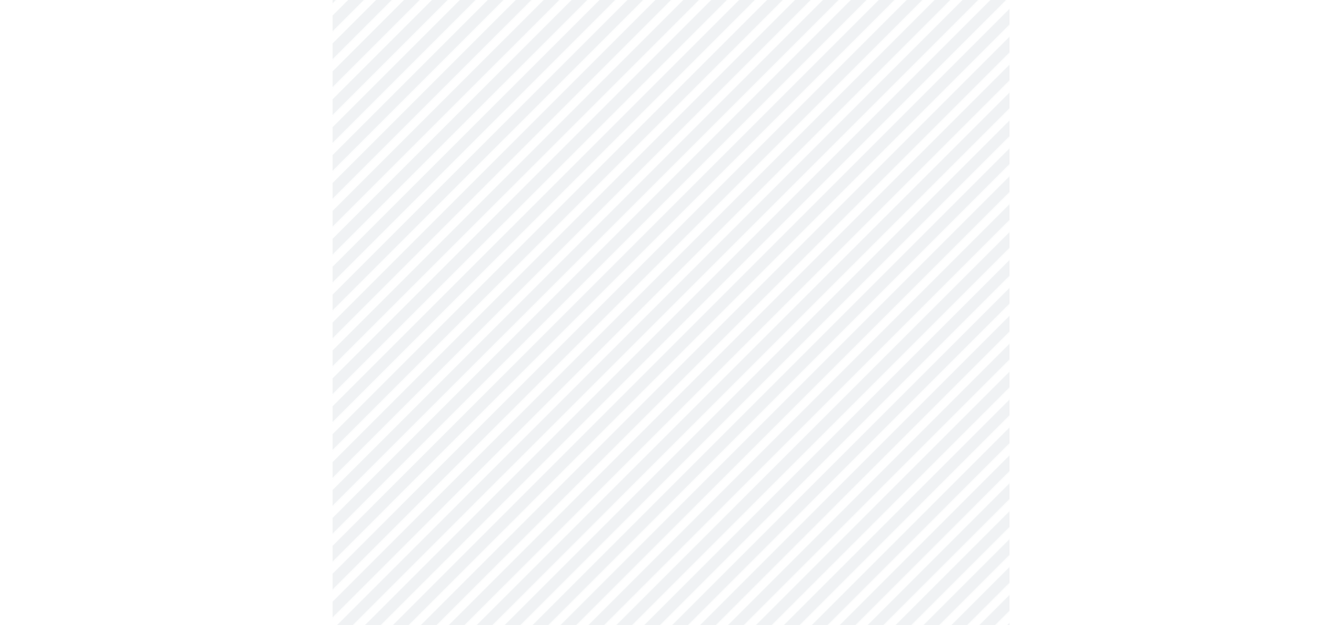
click at [811, 201] on body "MyMenopauseRx Appointments Messaging Labs 1 Uploads Medications Community Refer…" at bounding box center [671, 238] width 1328 height 1250
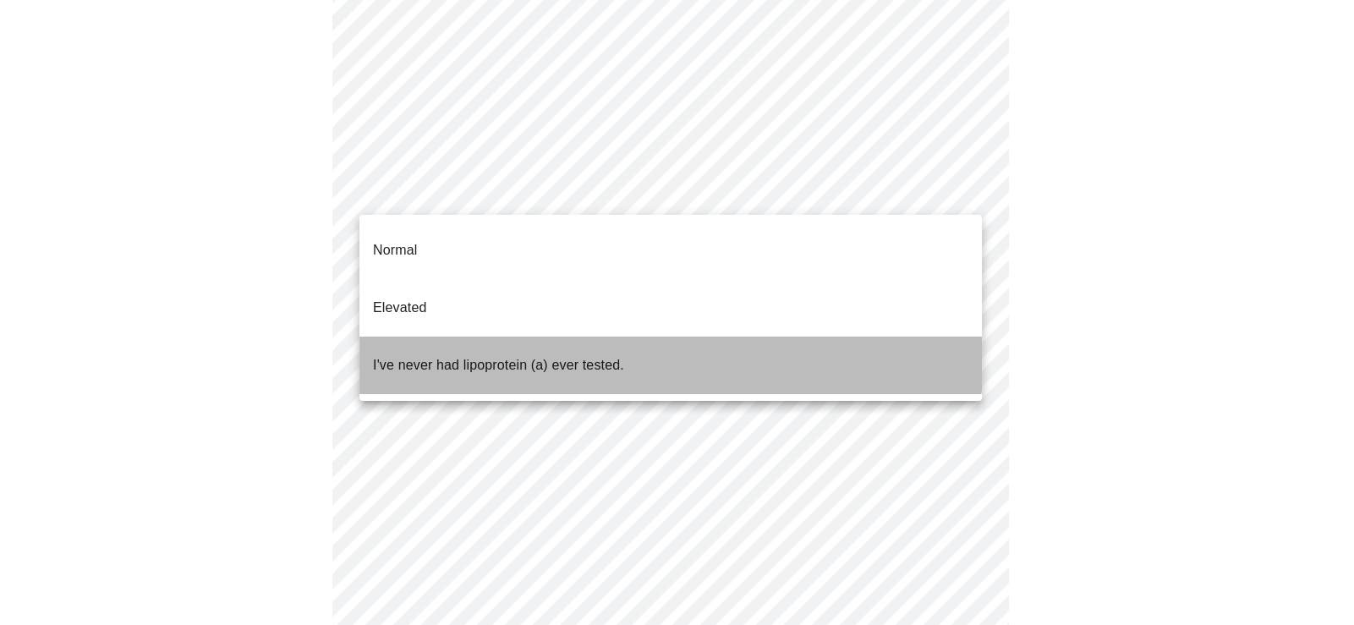
click at [622, 355] on p "I've never had lipoprotein (a) ever tested." at bounding box center [498, 365] width 251 height 20
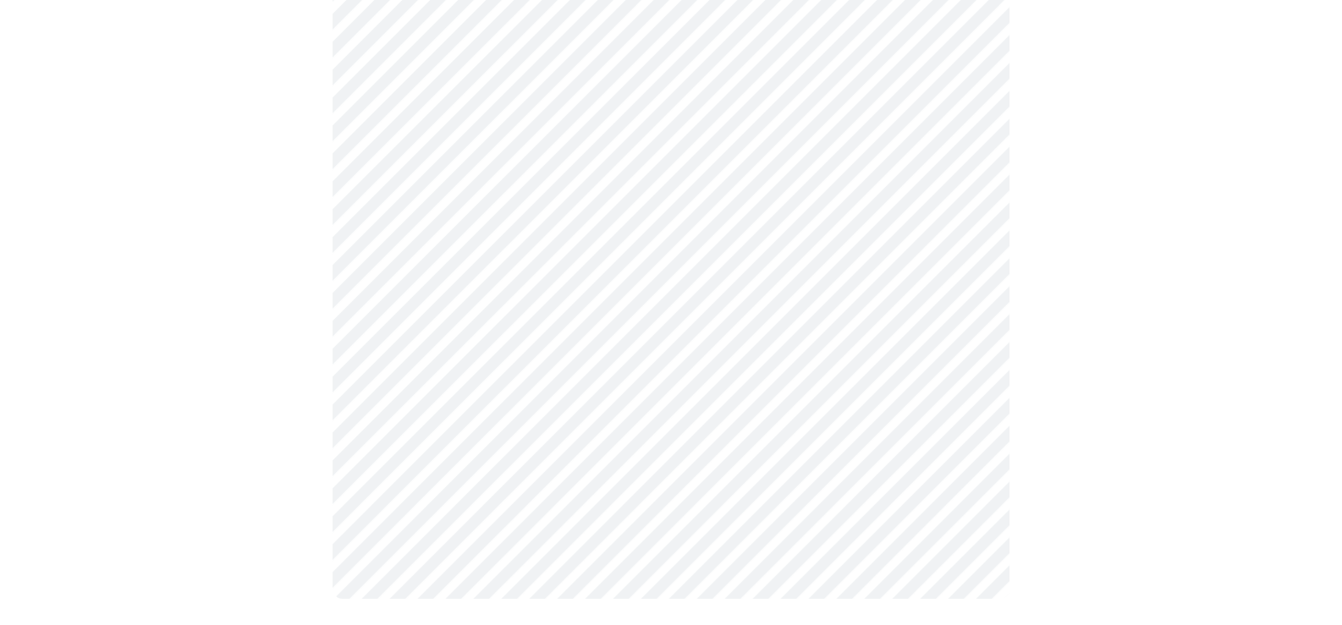
scroll to position [4357, 0]
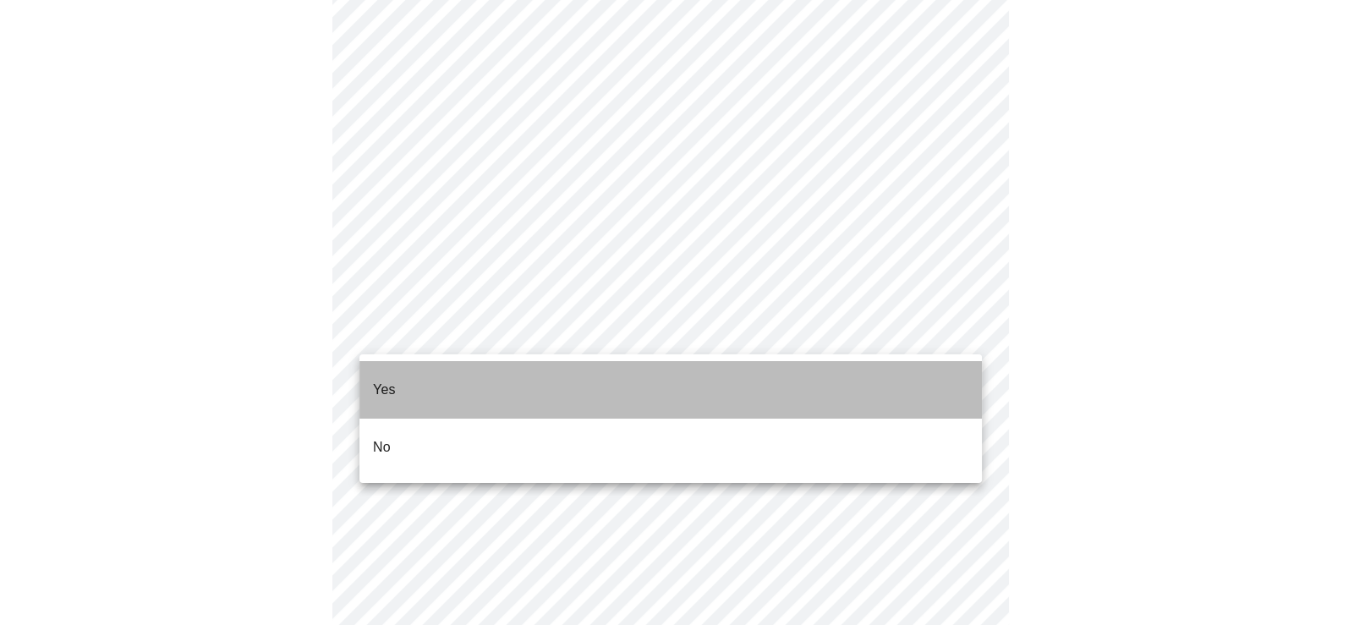
click at [516, 380] on li "Yes" at bounding box center [671, 390] width 623 height 58
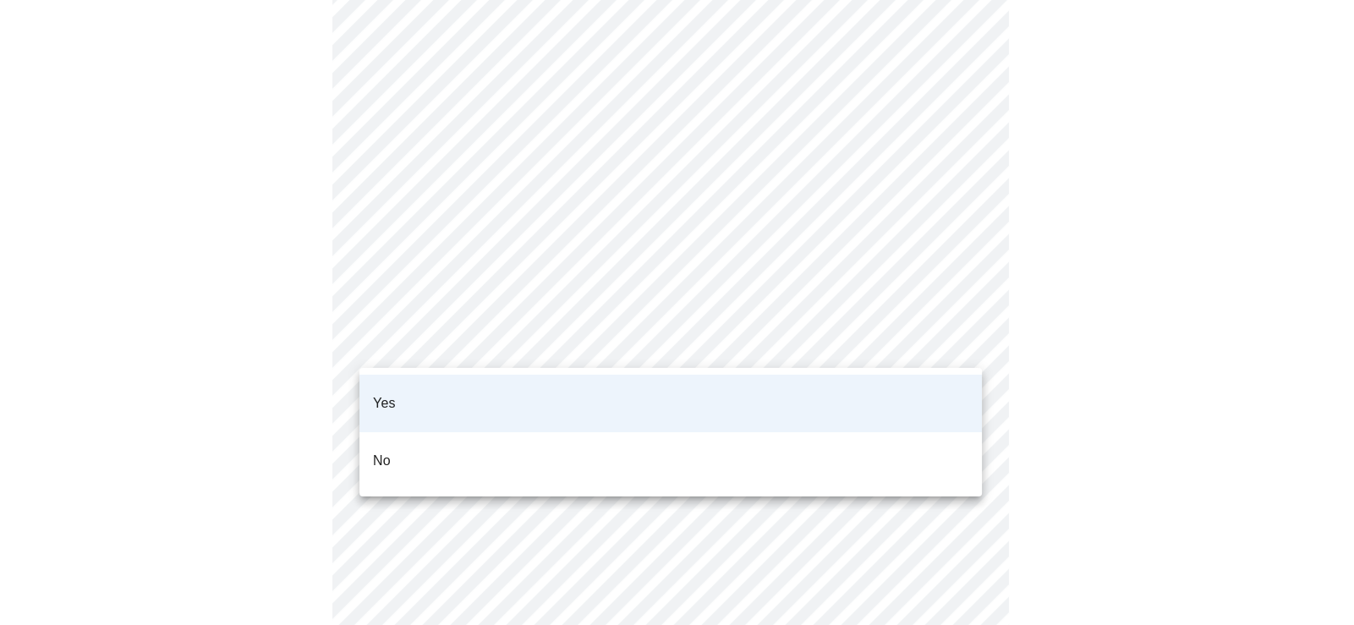
click at [393, 437] on li "No" at bounding box center [671, 461] width 623 height 58
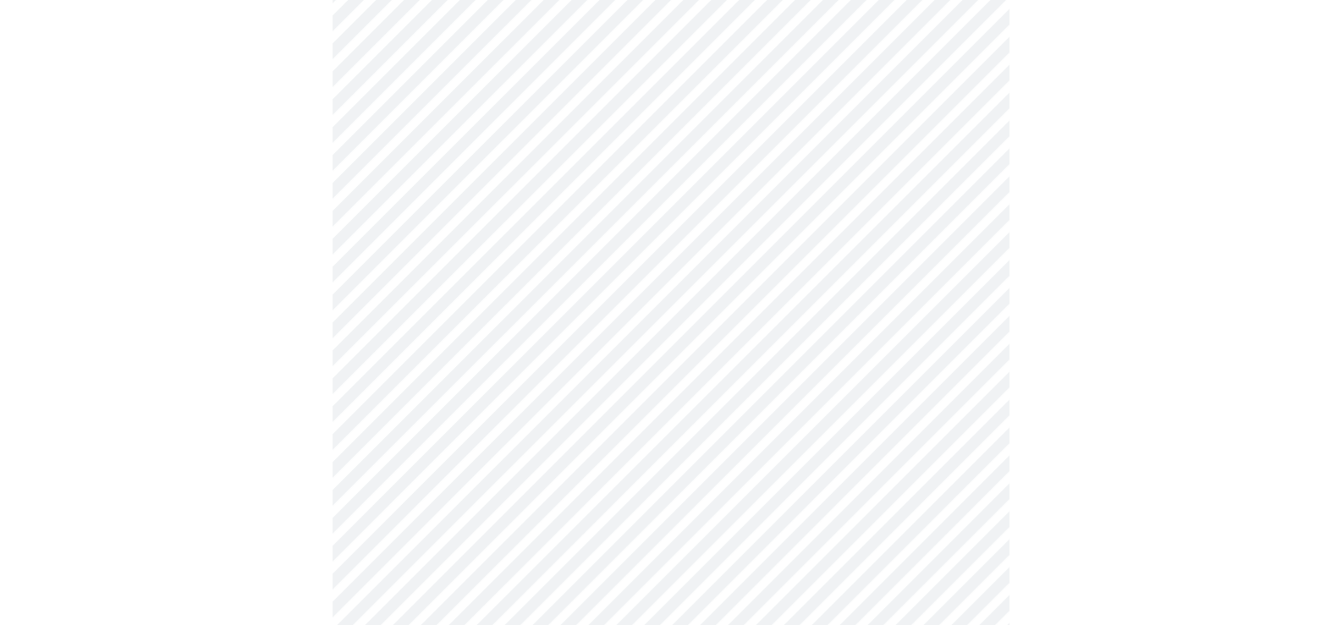
scroll to position [0, 0]
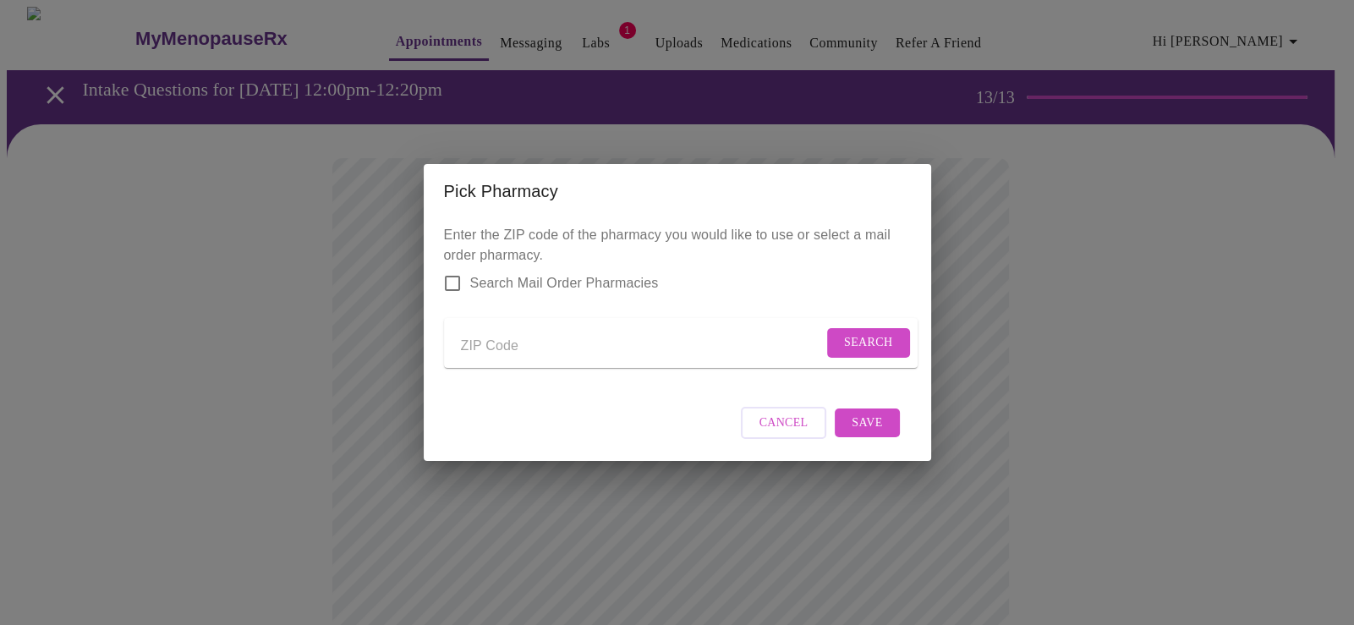
click at [752, 438] on button "Cancel" at bounding box center [784, 423] width 86 height 33
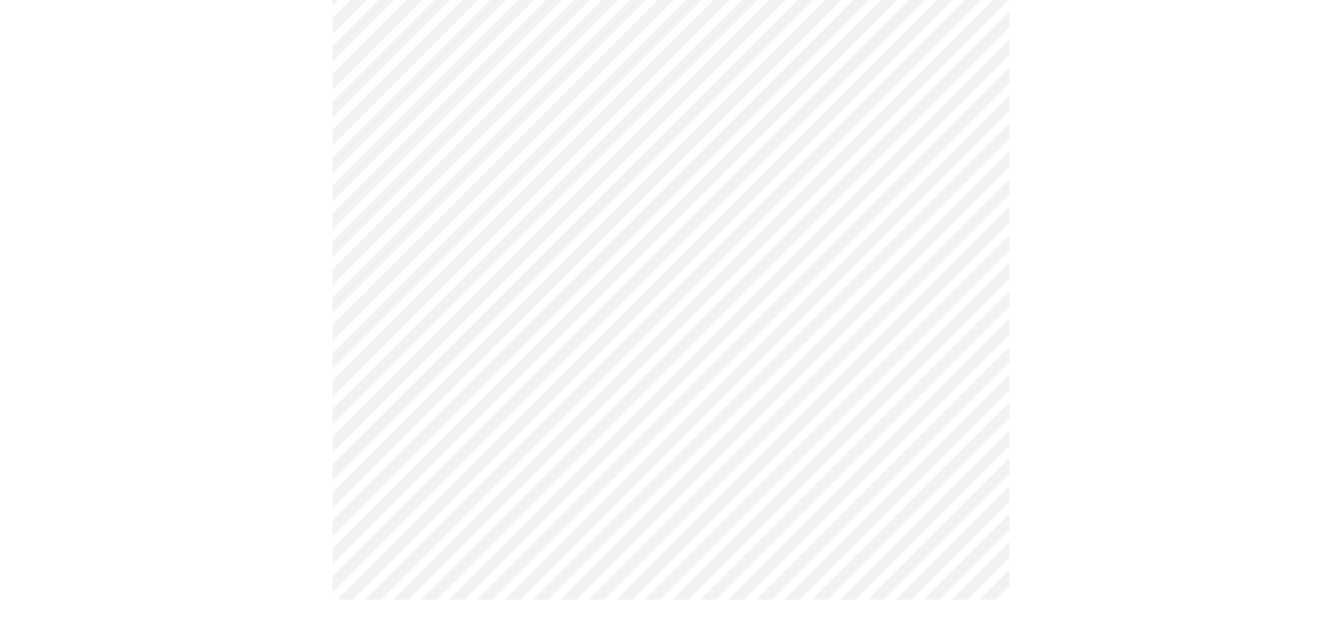
scroll to position [923, 0]
